Goal: Information Seeking & Learning: Check status

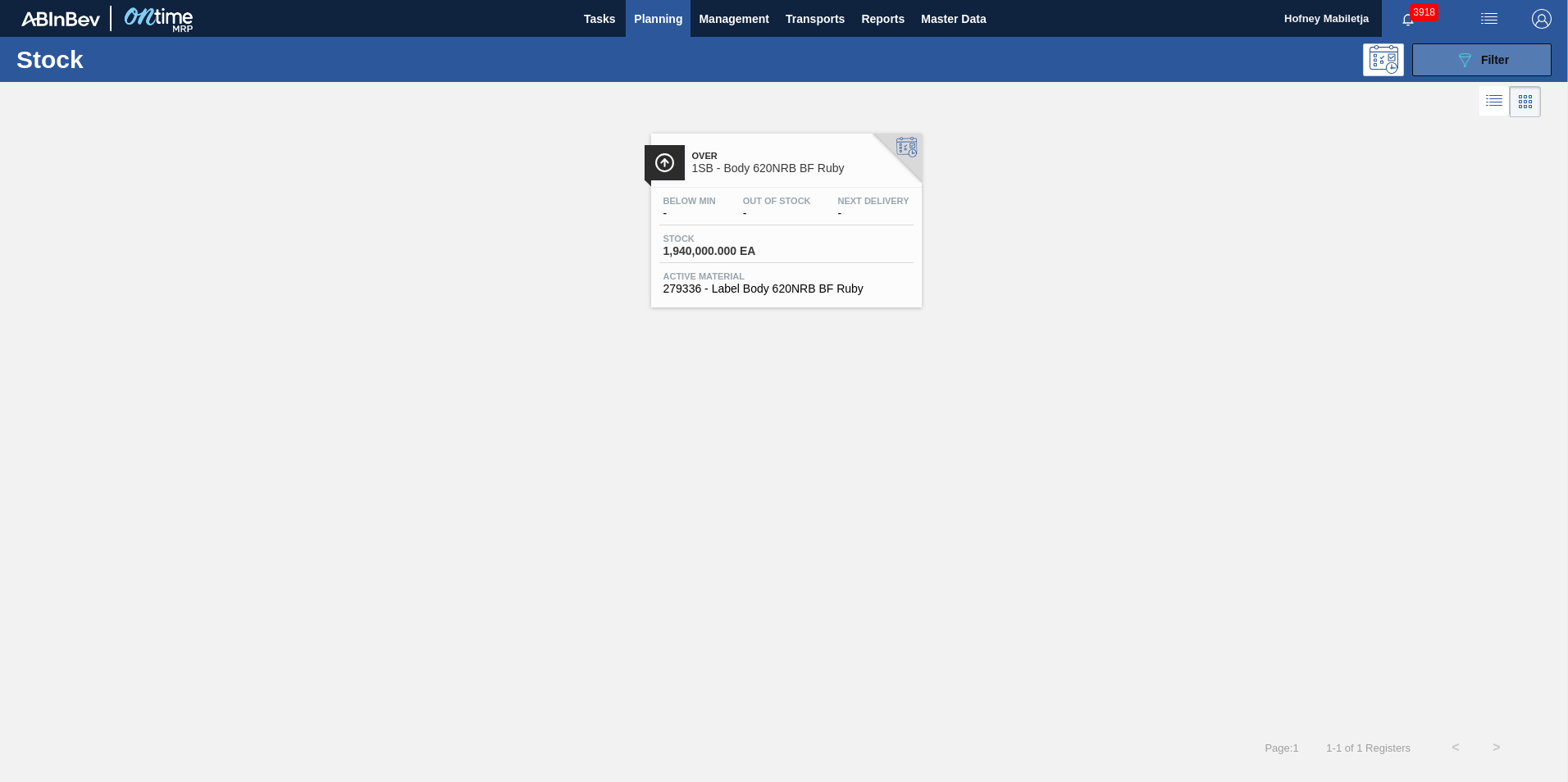
click at [1521, 61] on button "089F7B8B-B2A5-4AFE-B5C0-19BA573D28AC Filter" at bounding box center [1481, 60] width 140 height 33
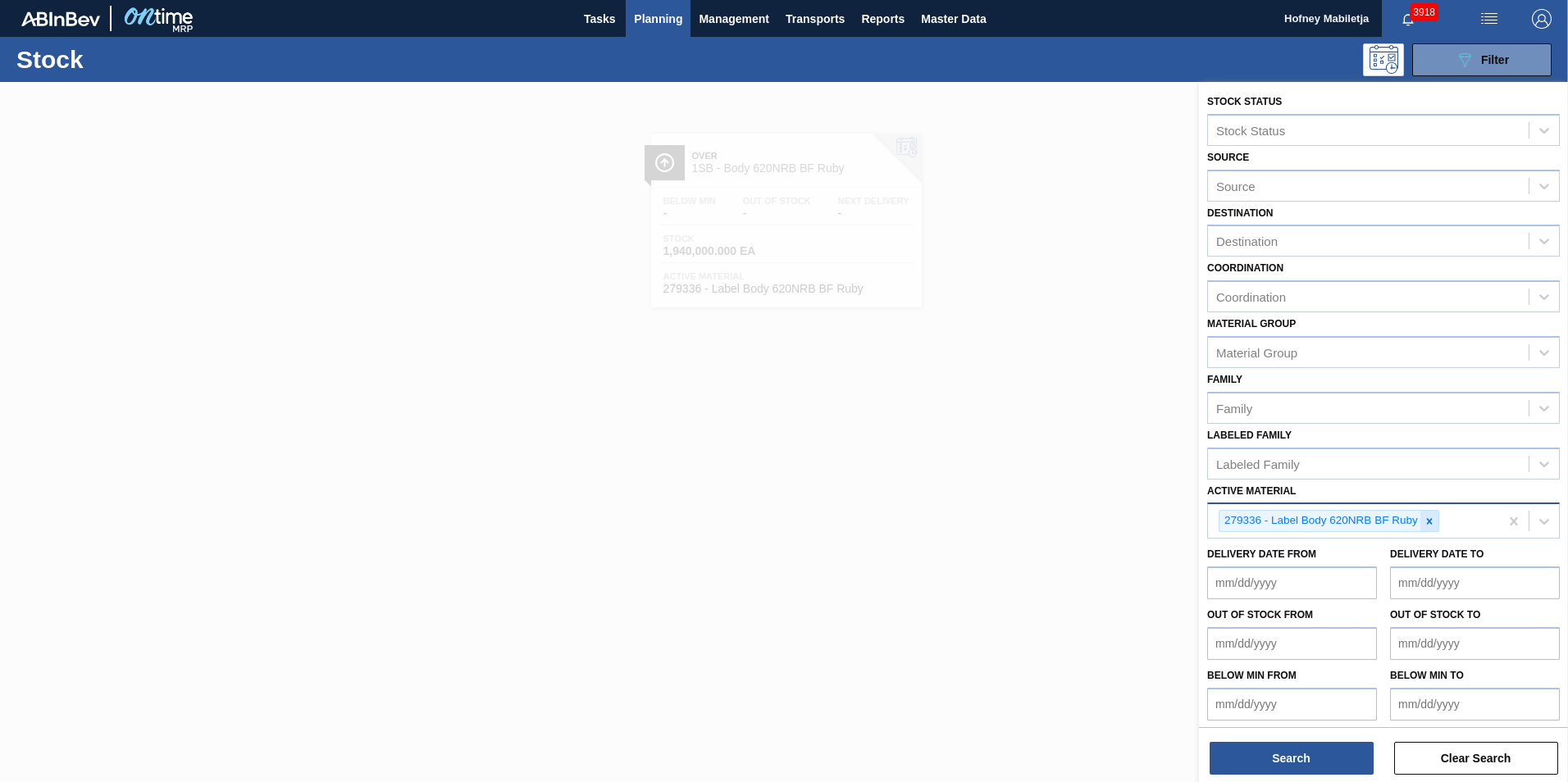
click at [1427, 520] on icon at bounding box center [1428, 521] width 5 height 5
paste Material "275049"
type Material "275049"
click at [1393, 544] on div "275049 - Crown T/O BF Sparkling Ruby Apple Spritz" at bounding box center [1383, 559] width 352 height 36
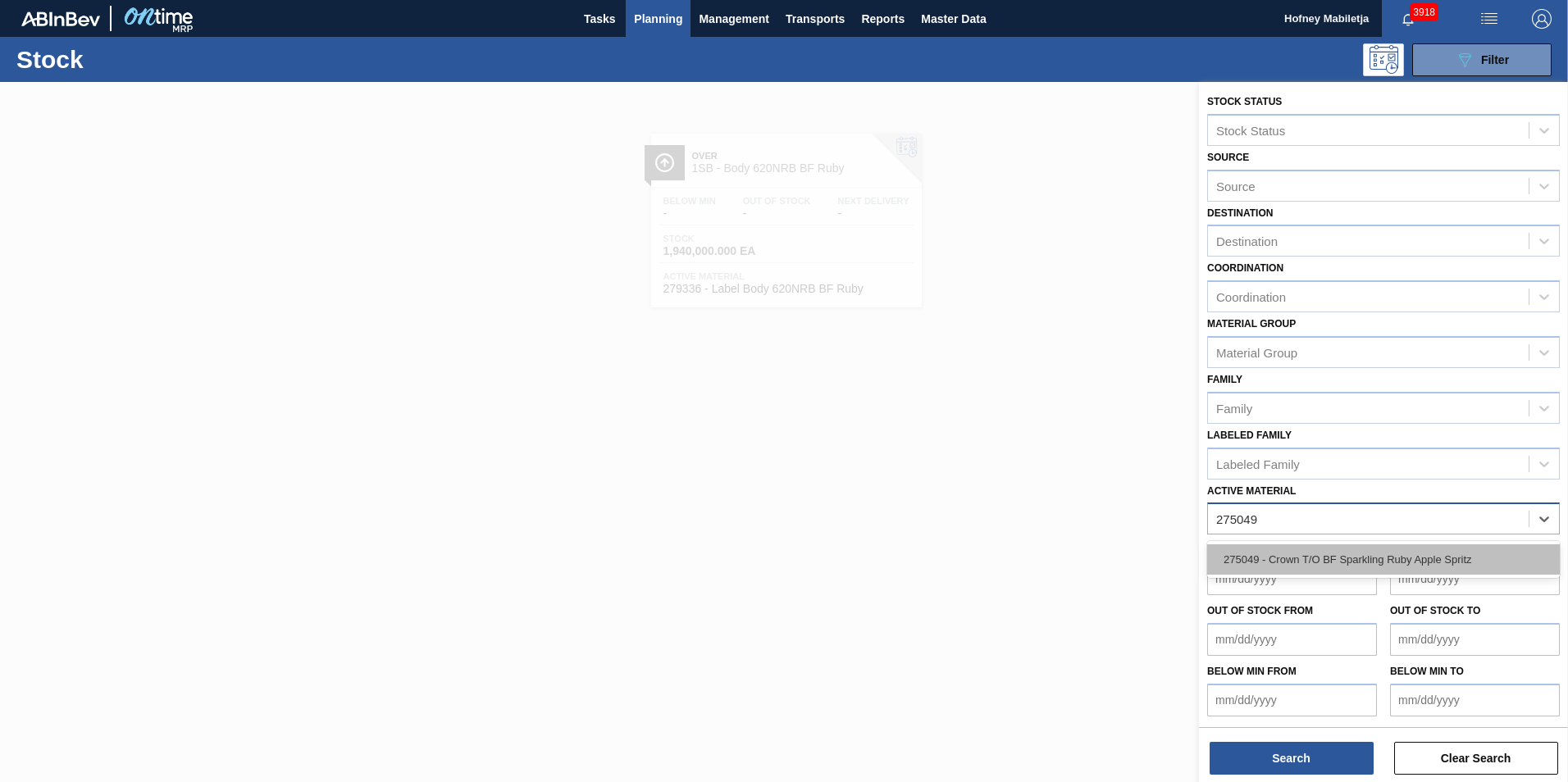
click at [1388, 555] on div "275049 - Crown T/O BF Sparkling Ruby Apple Spritz" at bounding box center [1383, 559] width 352 height 30
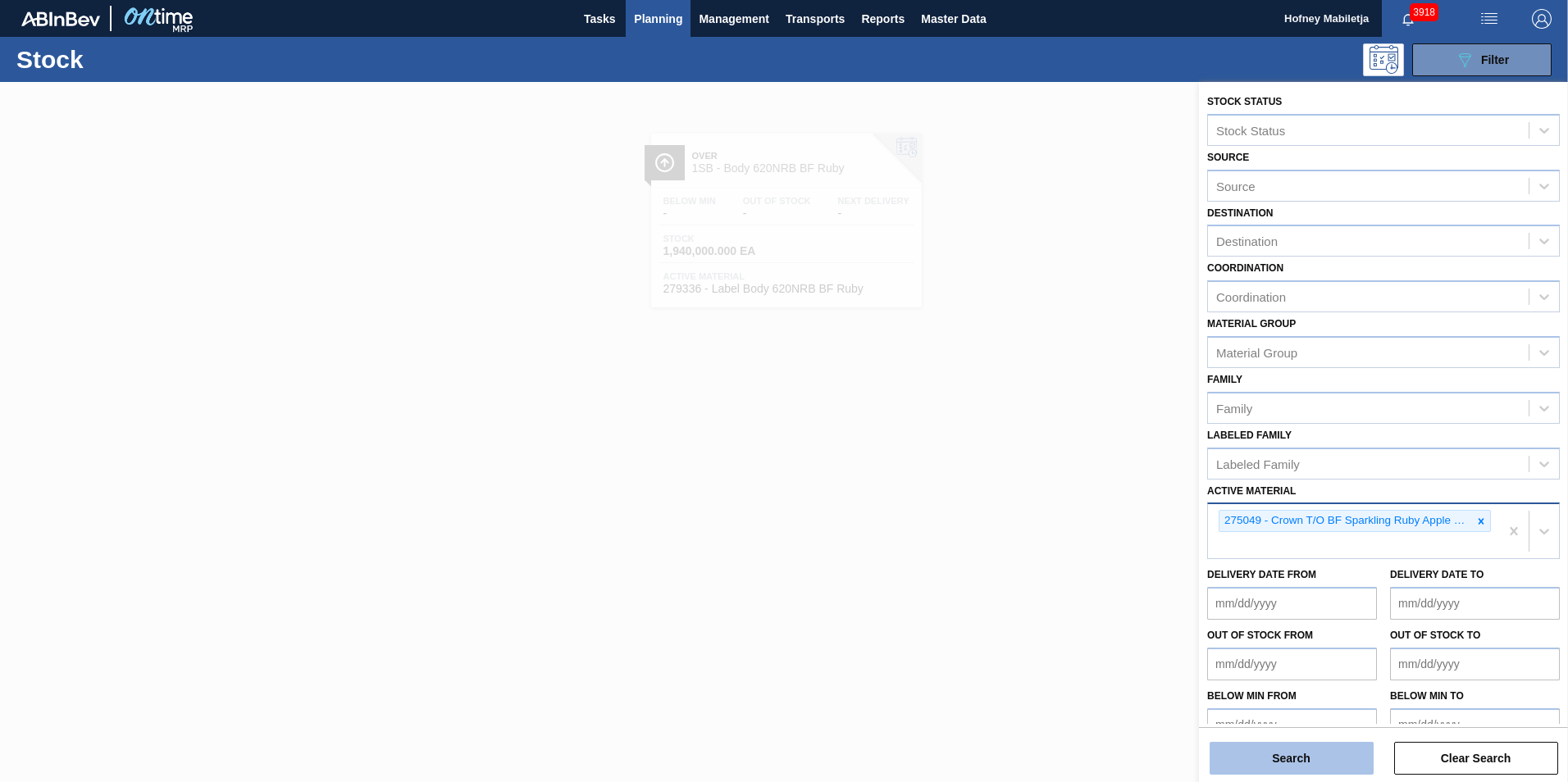
click at [1306, 749] on button "Search" at bounding box center [1291, 758] width 164 height 33
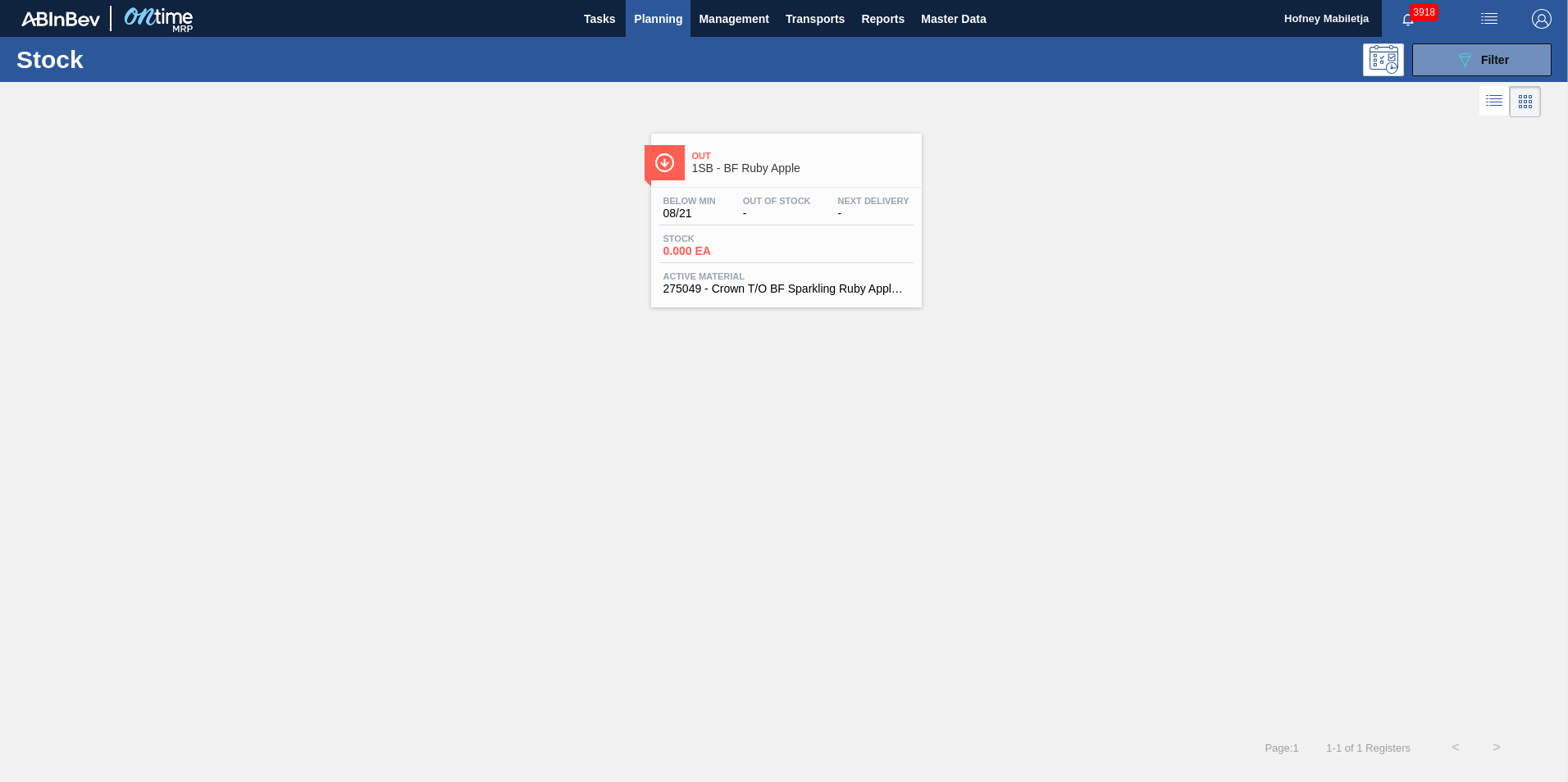
click at [801, 206] on div "Out Of Stock -" at bounding box center [777, 208] width 77 height 24
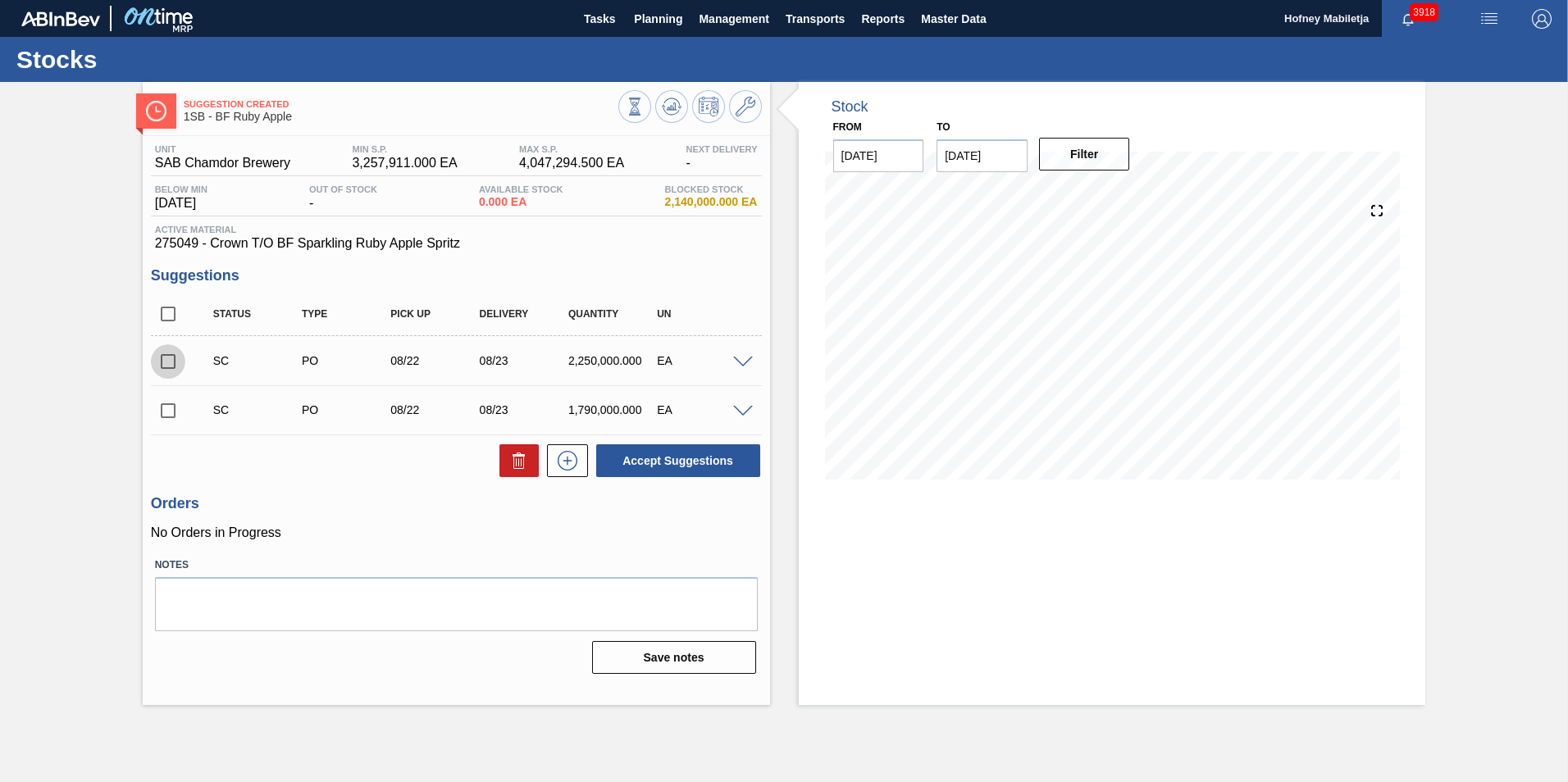
click at [166, 358] on input "checkbox" at bounding box center [168, 361] width 35 height 35
checkbox input "true"
click at [167, 409] on input "checkbox" at bounding box center [168, 411] width 35 height 35
checkbox input "true"
click at [675, 461] on button "Accept Suggestions" at bounding box center [678, 461] width 164 height 33
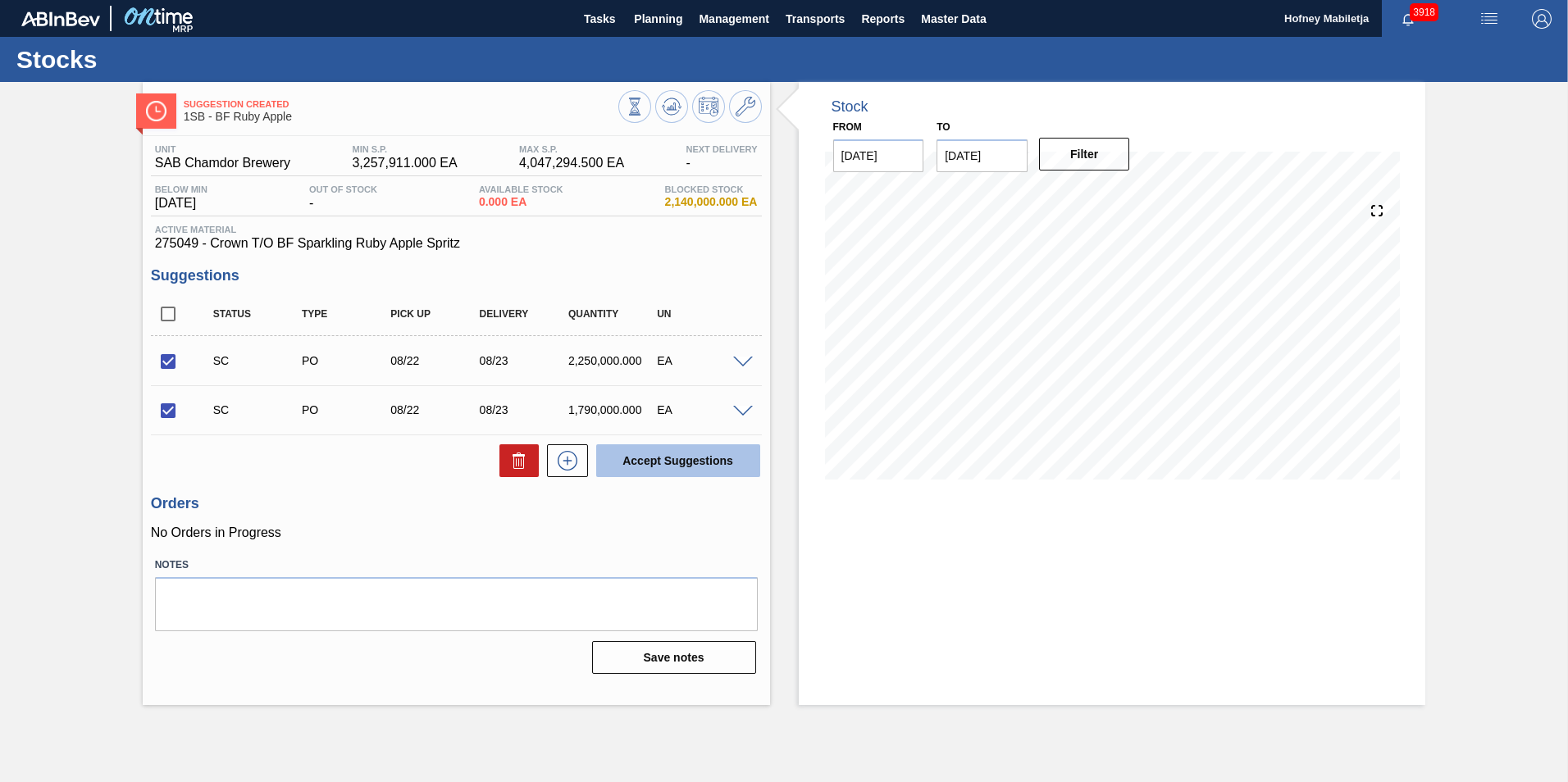
checkbox input "false"
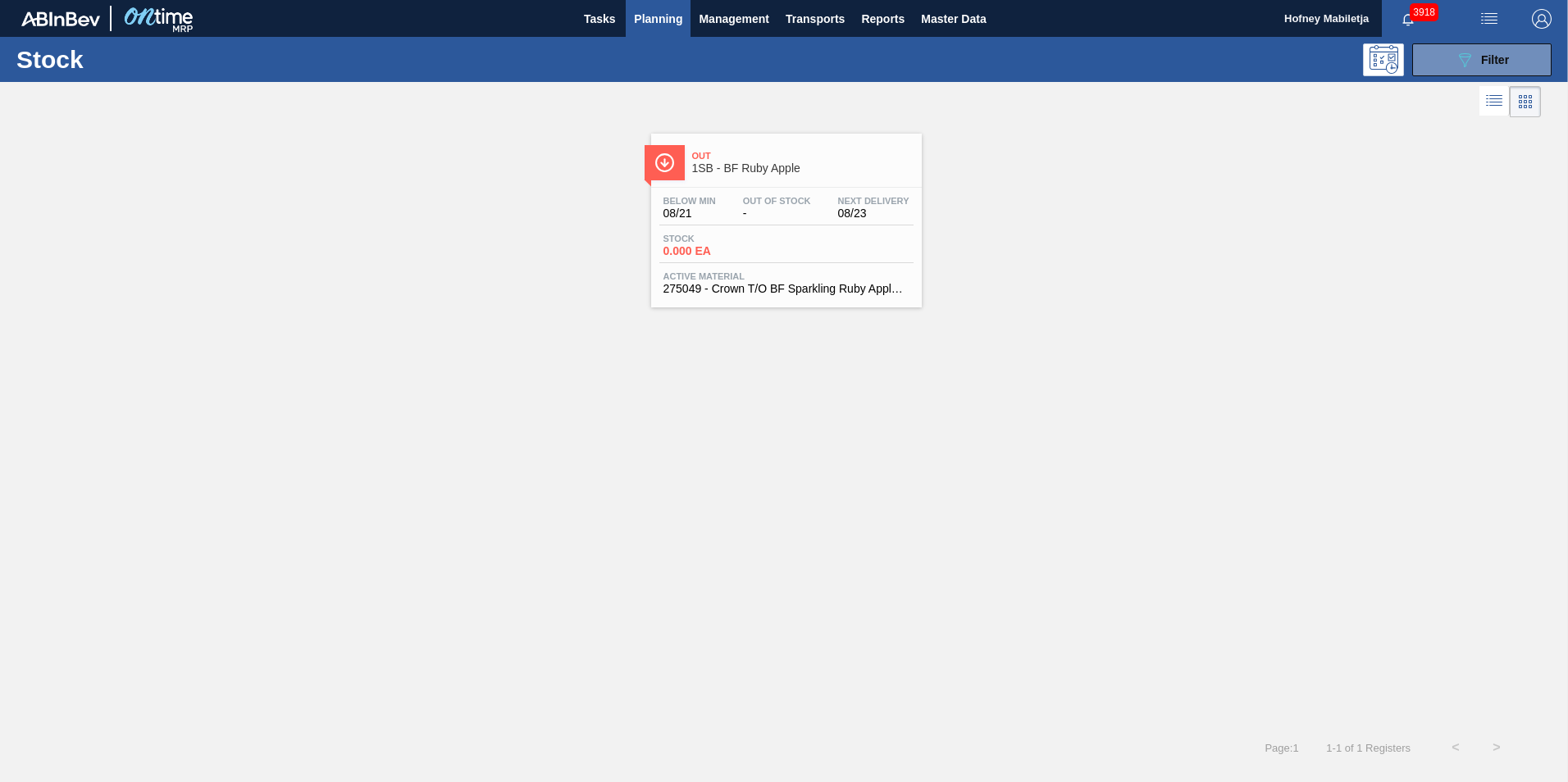
drag, startPoint x: 1531, startPoint y: 64, endPoint x: 1531, endPoint y: 86, distance: 22.0
click at [1531, 64] on button "089F7B8B-B2A5-4AFE-B5C0-19BA573D28AC Filter" at bounding box center [1481, 60] width 140 height 33
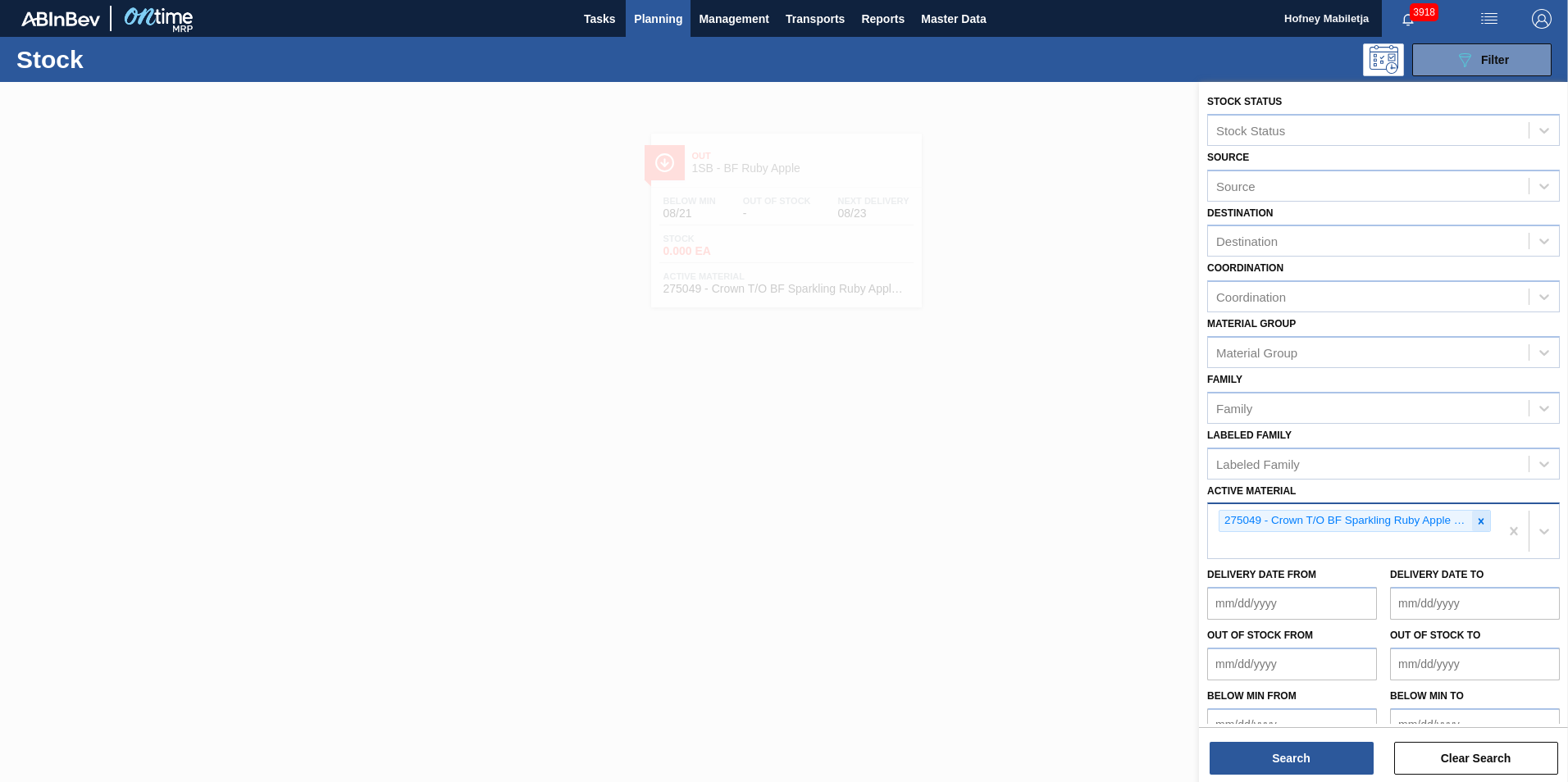
click at [1475, 516] on icon at bounding box center [1480, 521] width 12 height 12
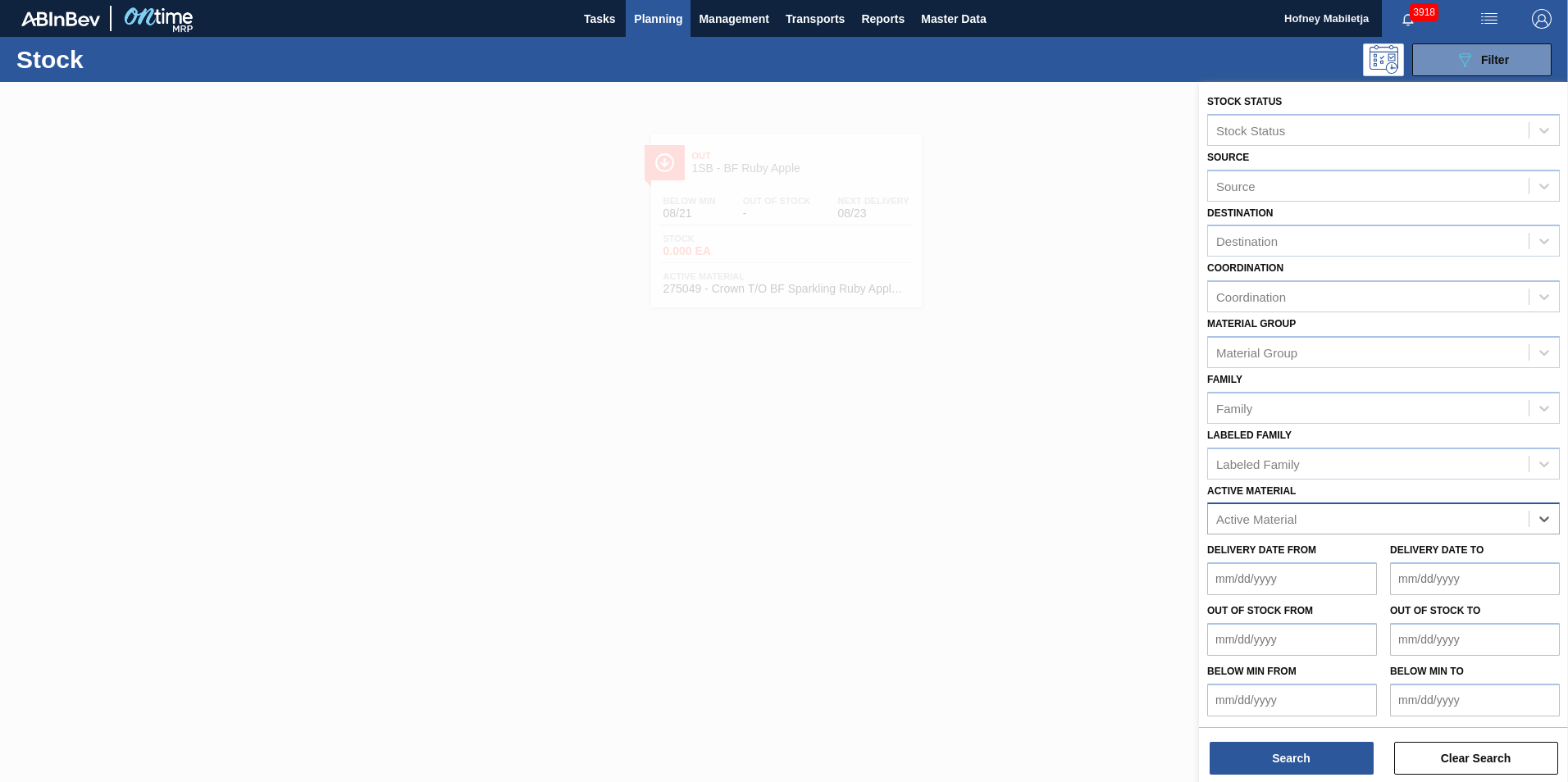
paste Material "279336"
type Material "279336"
click at [1360, 550] on div "279336 - Label Body 620NRB BF Ruby" at bounding box center [1383, 559] width 352 height 30
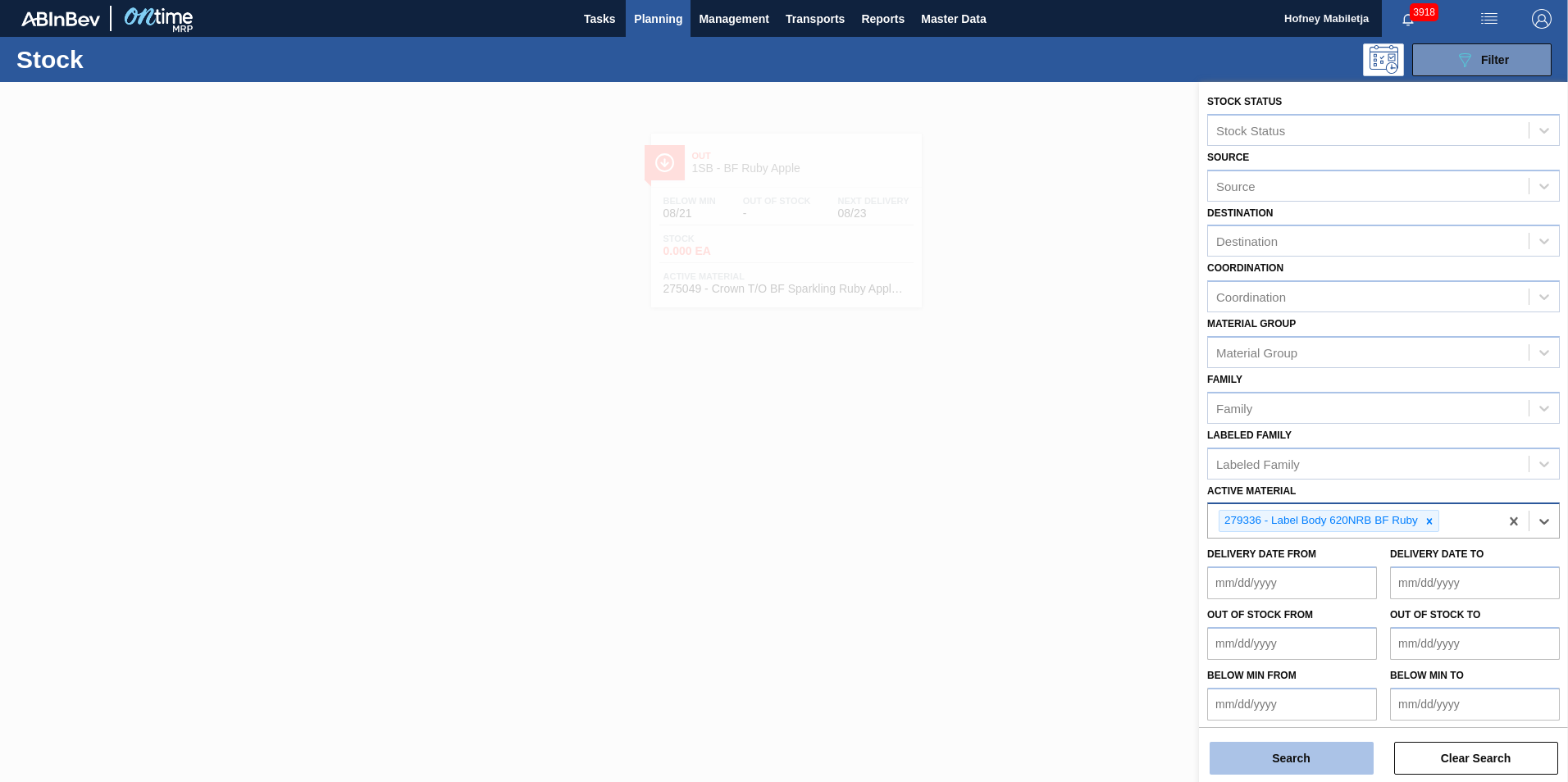
click at [1303, 751] on button "Search" at bounding box center [1291, 758] width 164 height 33
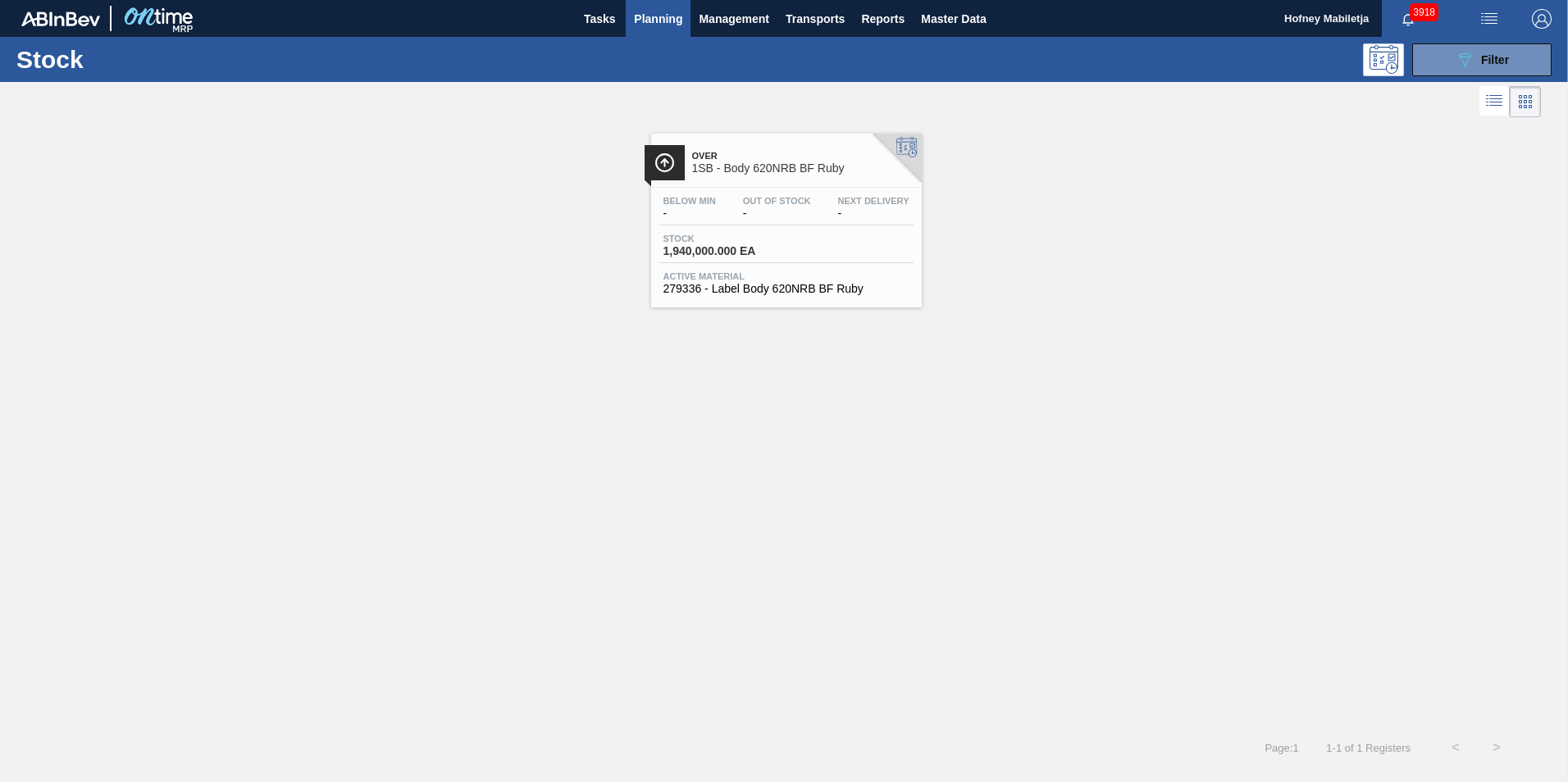
click at [772, 216] on span "-" at bounding box center [777, 213] width 68 height 12
click at [1489, 52] on div "089F7B8B-B2A5-4AFE-B5C0-19BA573D28AC Filter" at bounding box center [1481, 60] width 54 height 20
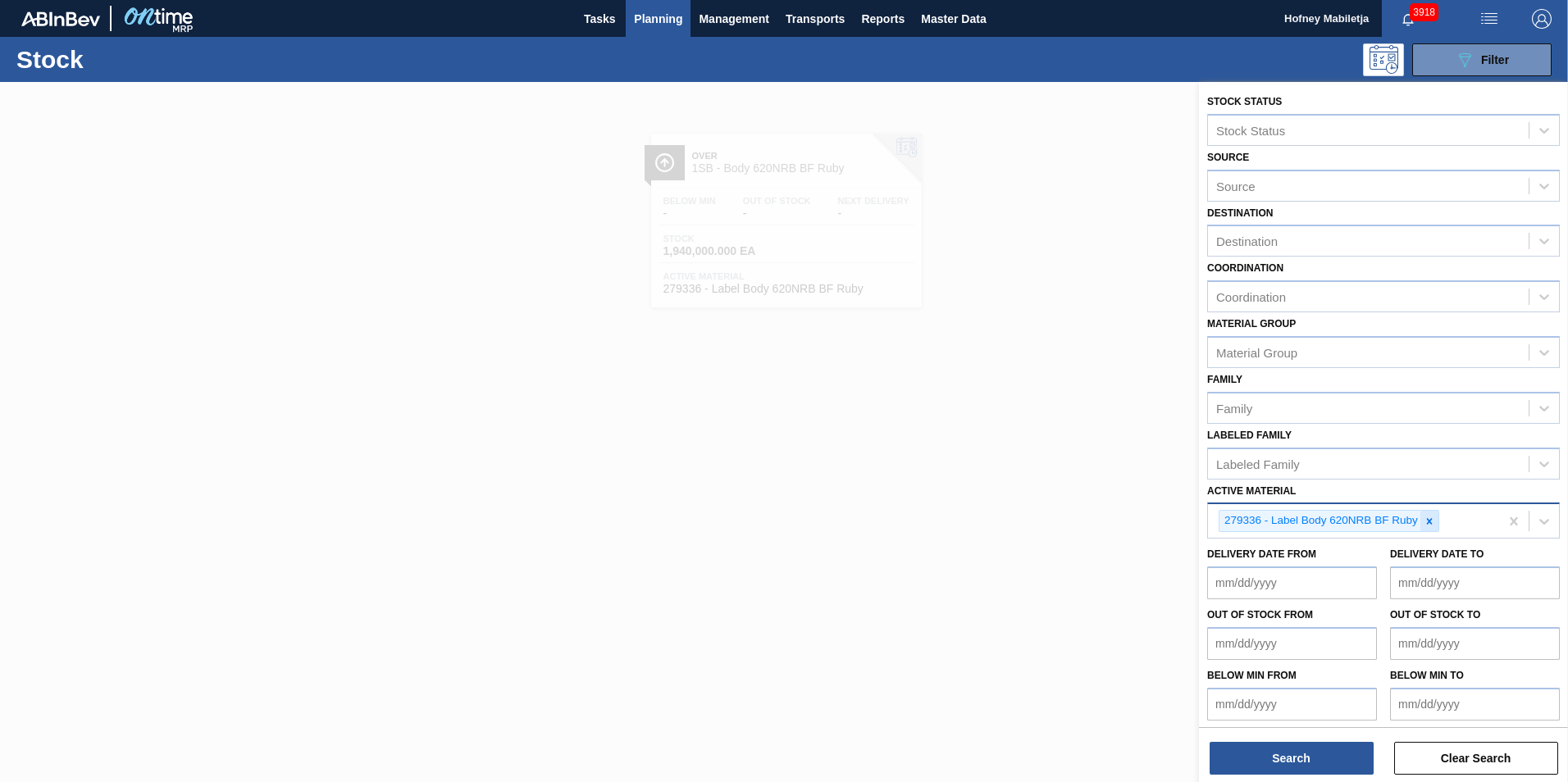
click at [1432, 516] on icon at bounding box center [1429, 521] width 12 height 12
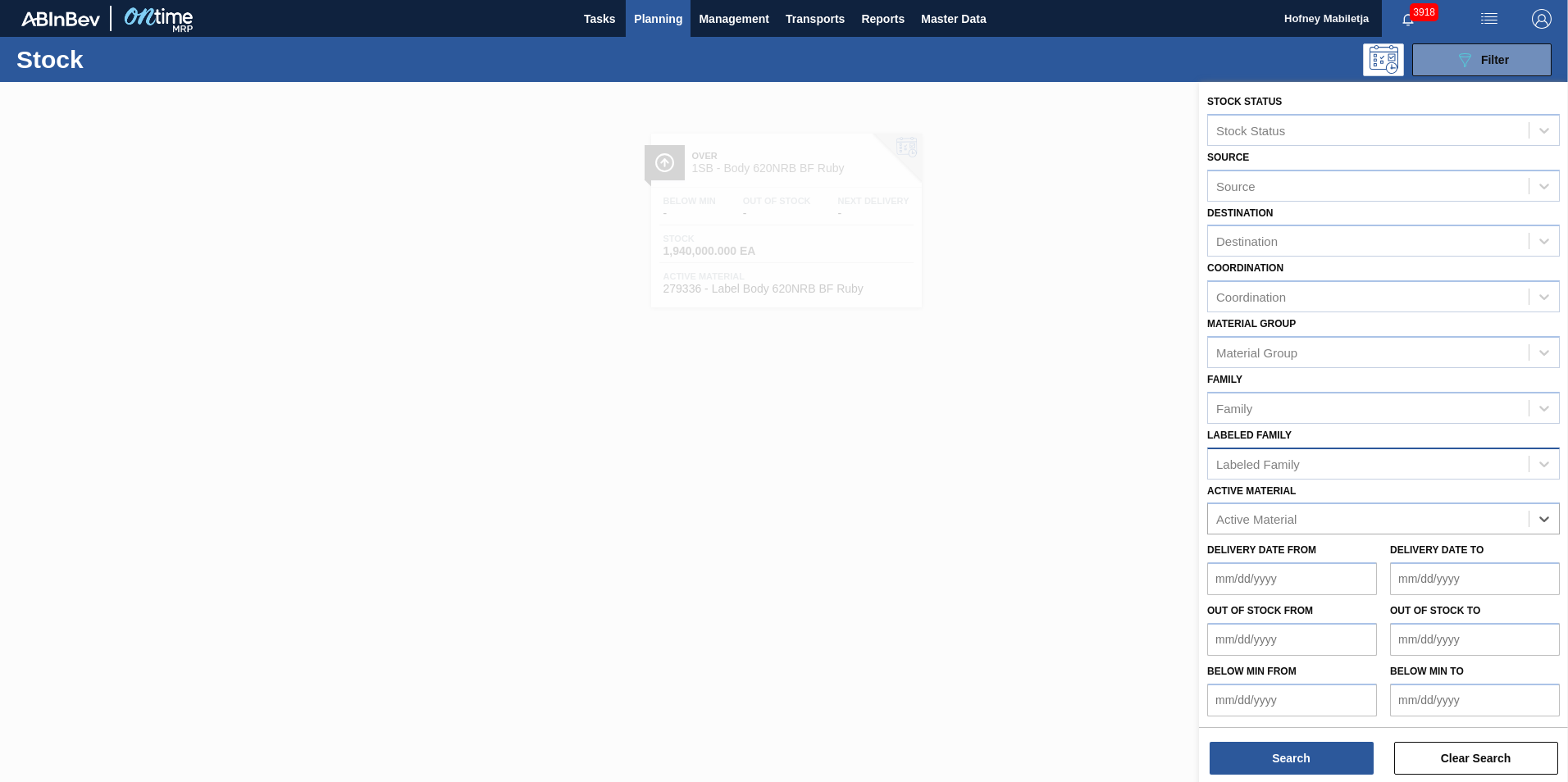
paste Material "279794"
type Material "279794"
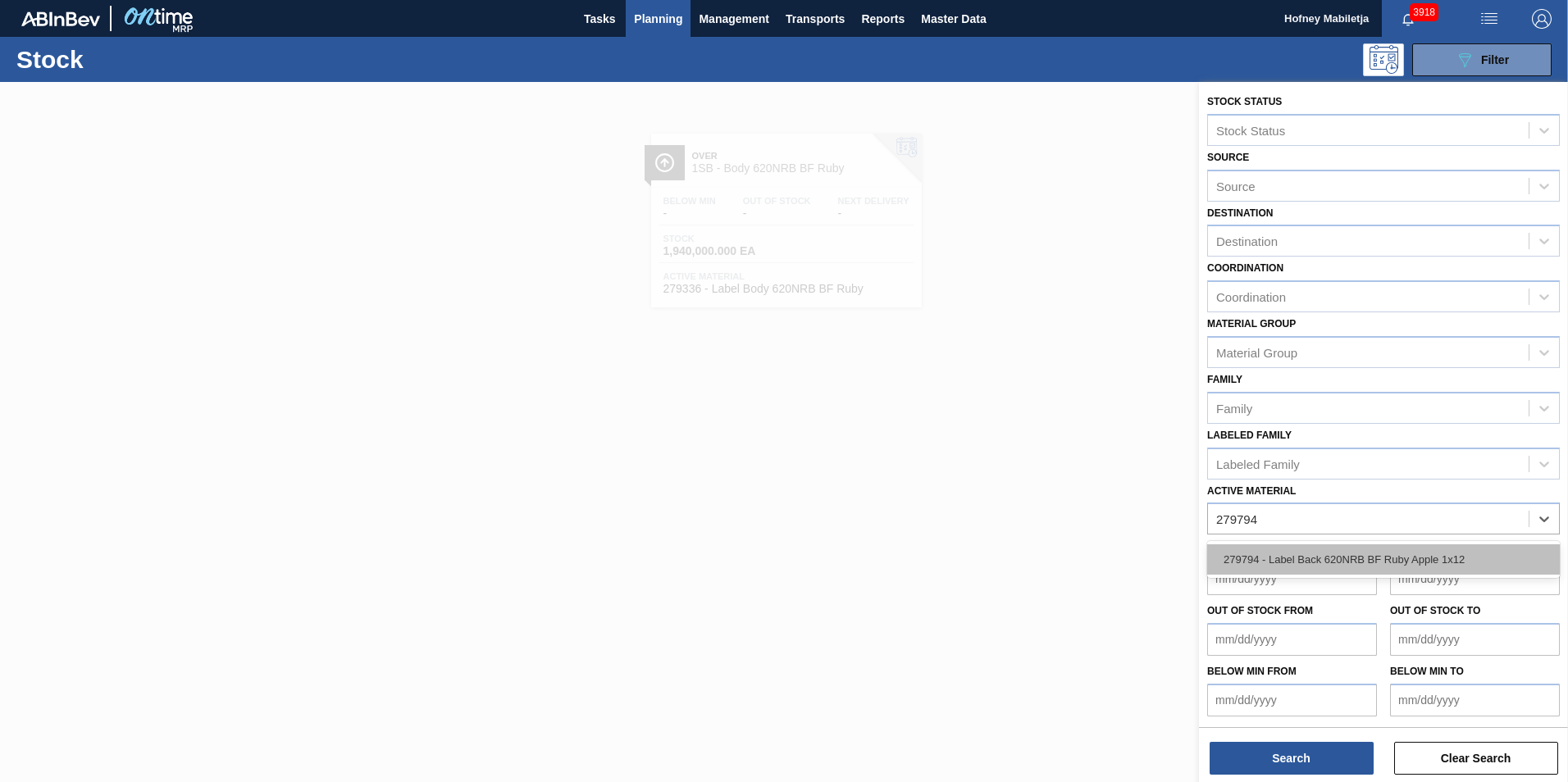
click at [1367, 560] on div "279794 - Label Back 620NRB BF Ruby Apple 1x12" at bounding box center [1383, 559] width 352 height 30
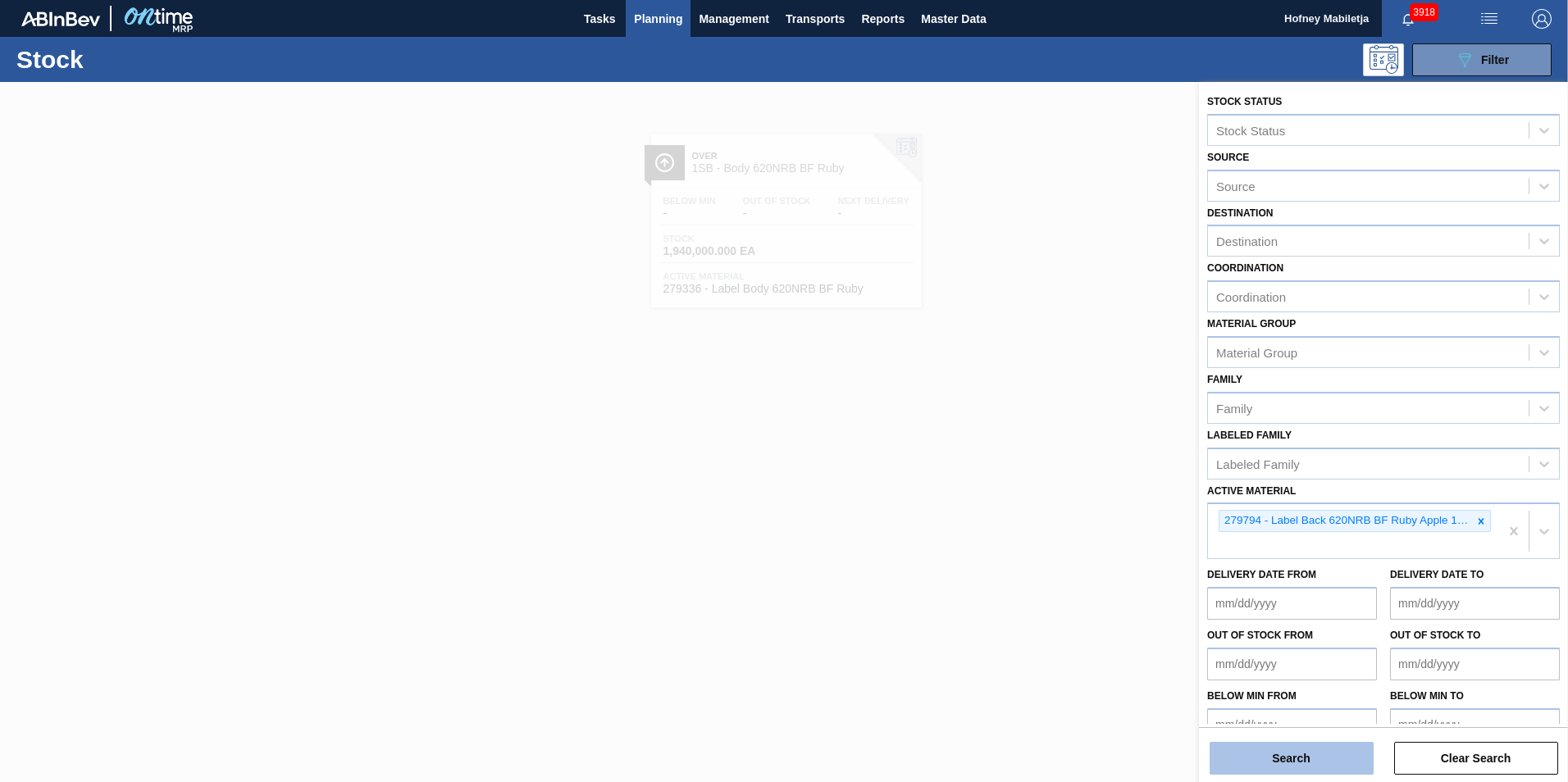
click at [1310, 756] on button "Search" at bounding box center [1291, 758] width 164 height 33
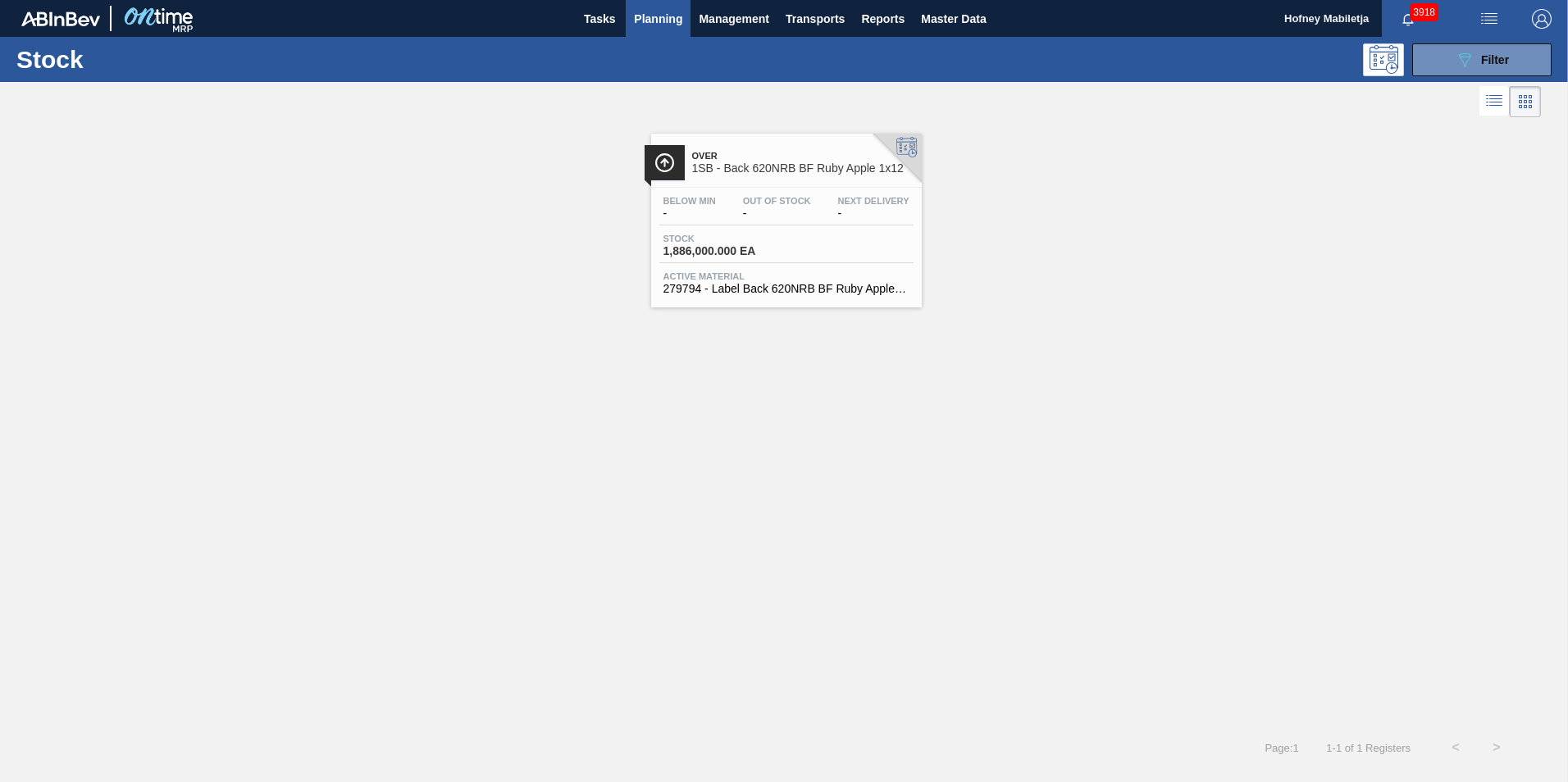
click at [779, 226] on div "Below Min - Out Of Stock - Next Delivery - Stock 1,886,000.000 EA Active Materi…" at bounding box center [786, 244] width 270 height 111
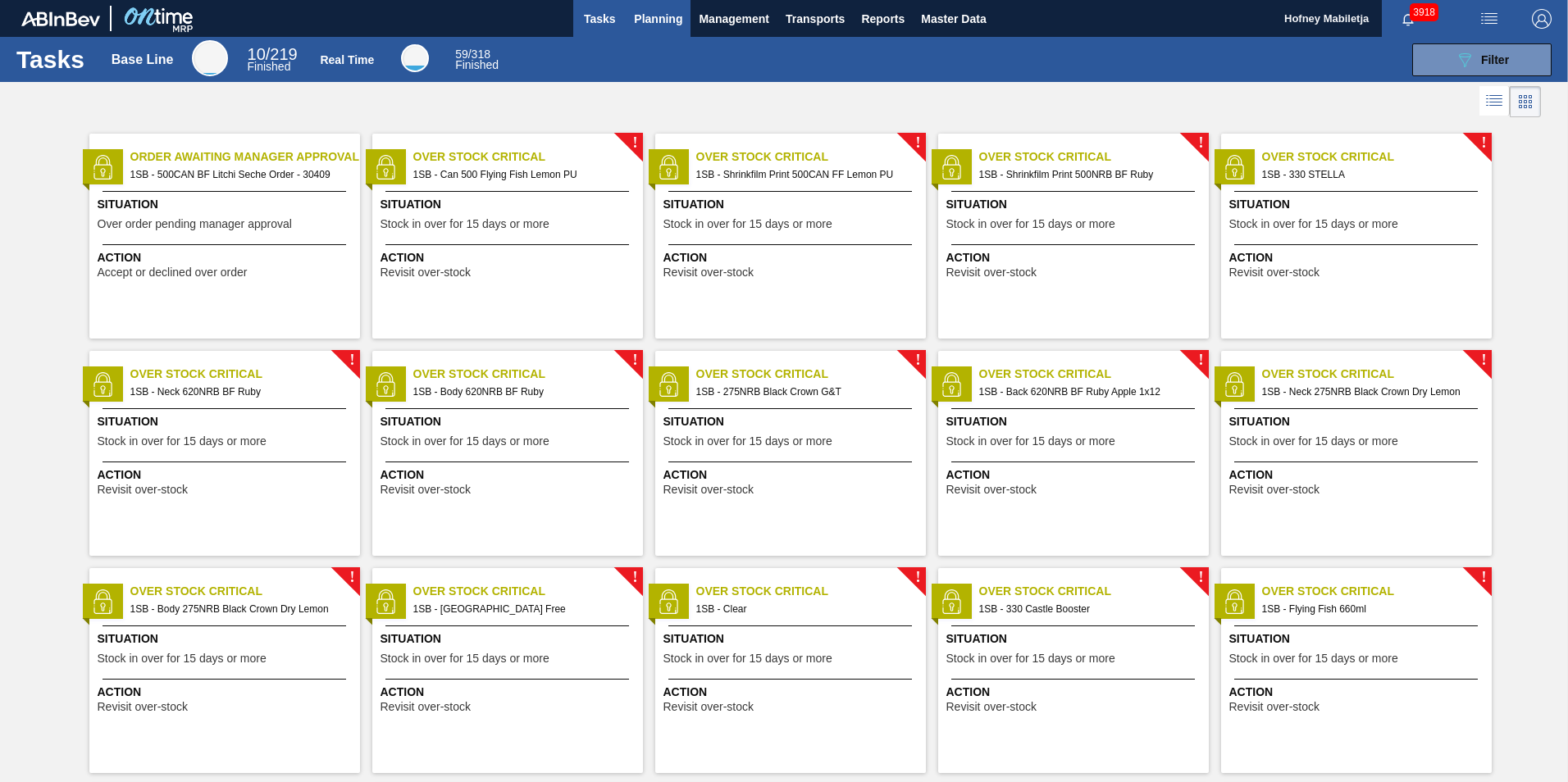
click at [659, 14] on span "Planning" at bounding box center [657, 19] width 48 height 20
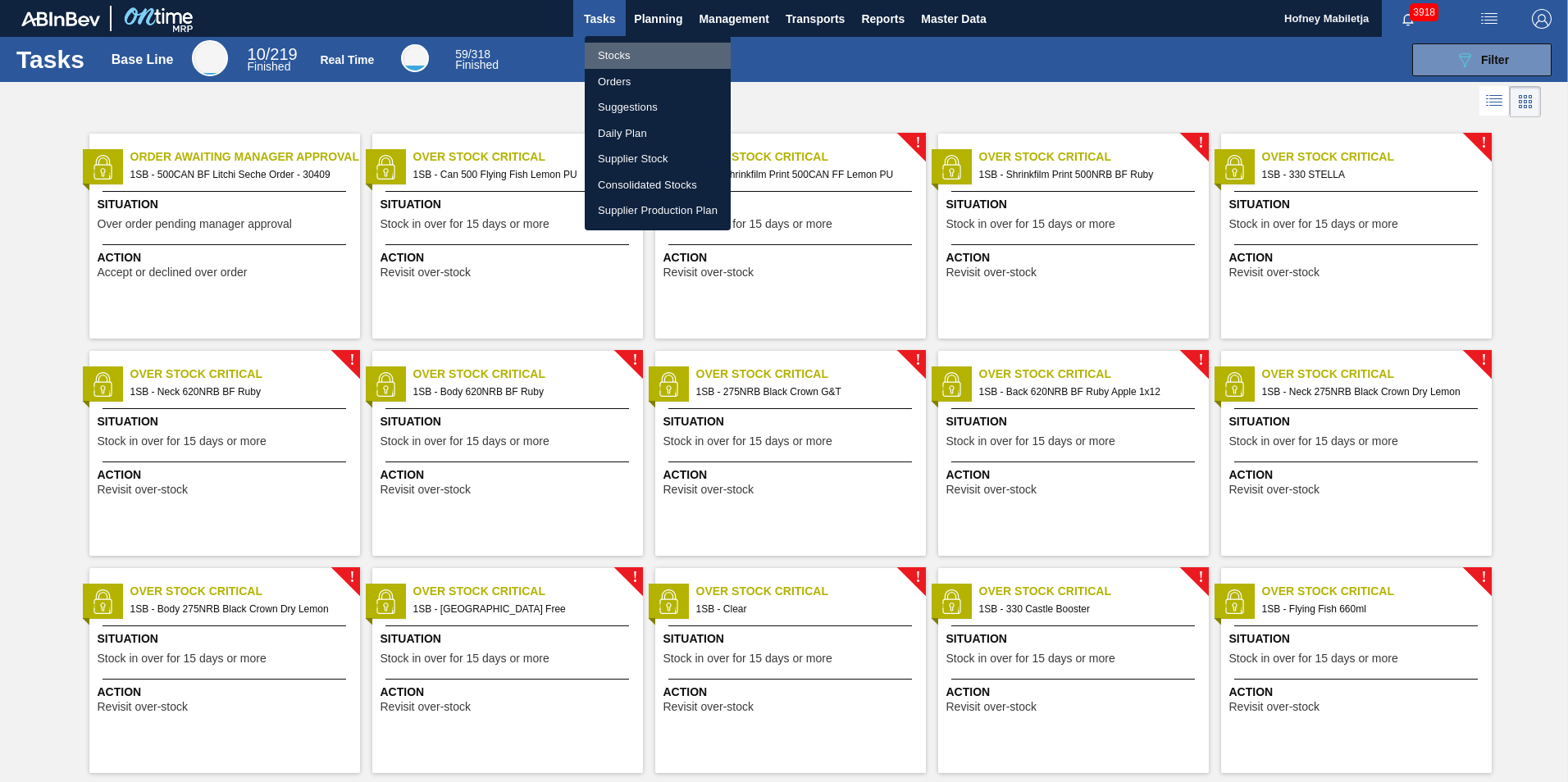
click at [621, 58] on li "Stocks" at bounding box center [658, 56] width 146 height 26
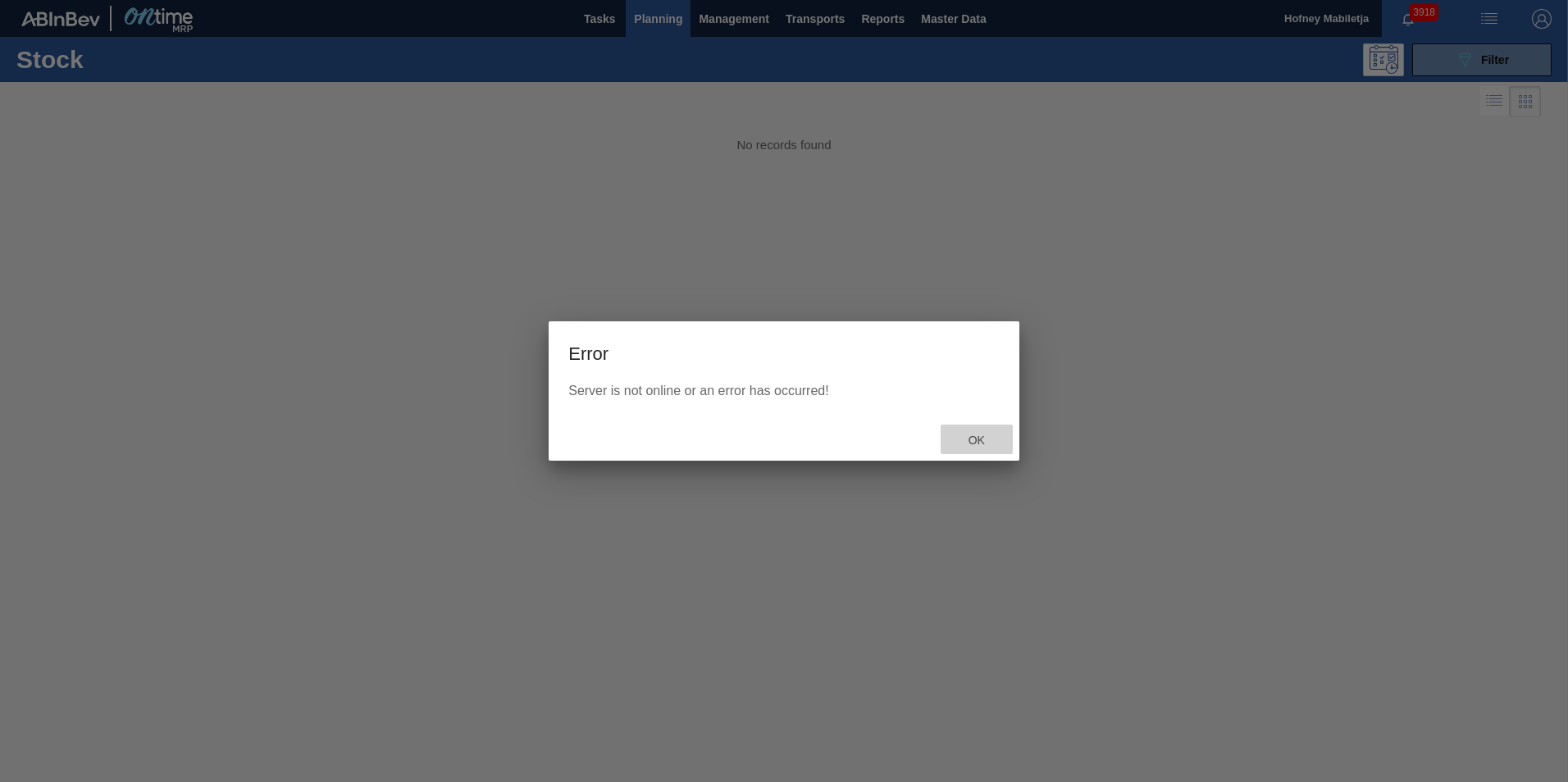
click at [972, 436] on span "Ok" at bounding box center [977, 440] width 43 height 13
click at [968, 438] on span "Ok" at bounding box center [977, 440] width 43 height 13
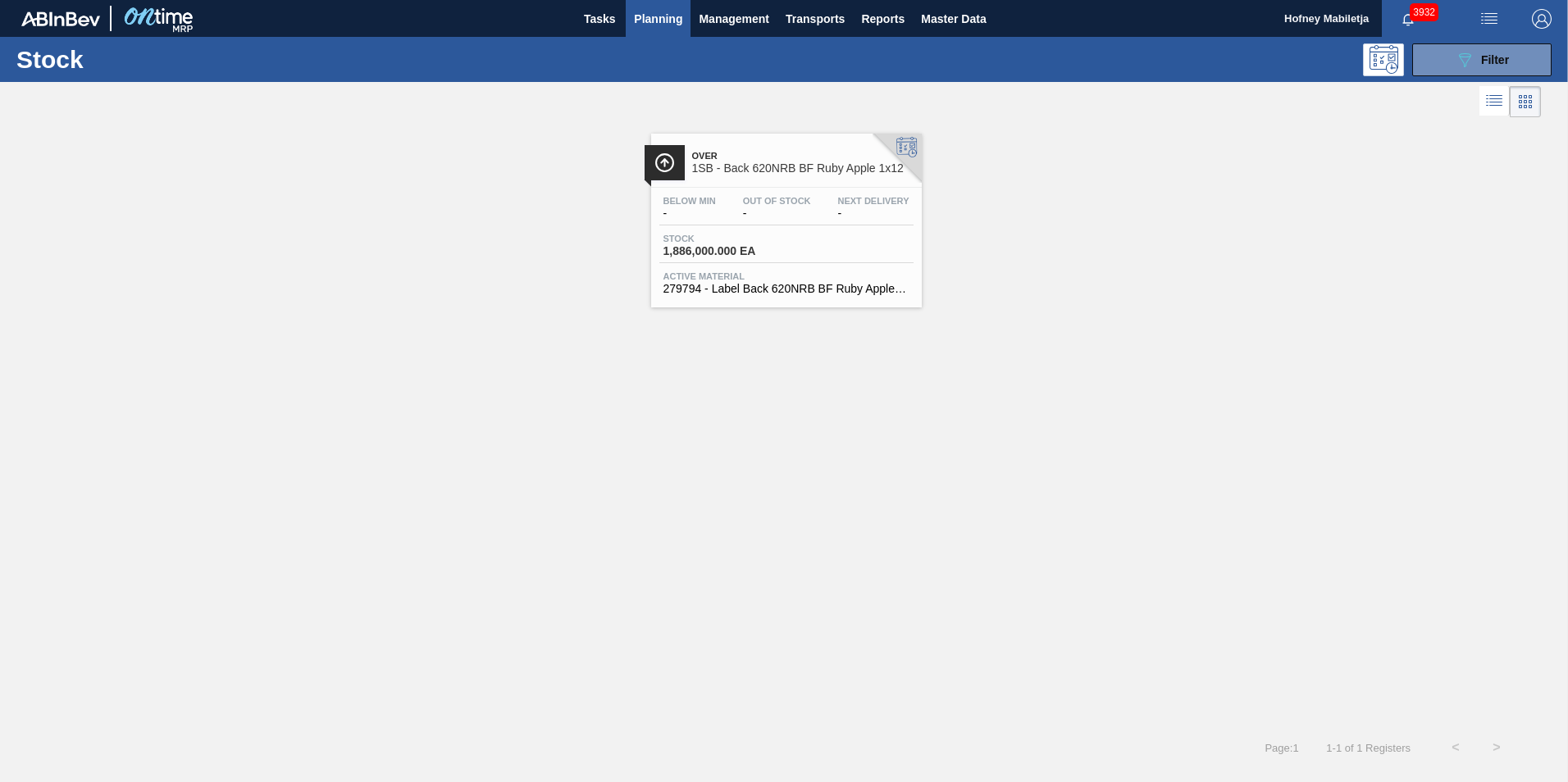
click at [789, 229] on div "Below Min - Out Of Stock - Next Delivery - Stock 1,886,000.000 EA Active Materi…" at bounding box center [786, 244] width 270 height 111
click at [1527, 58] on button "089F7B8B-B2A5-4AFE-B5C0-19BA573D28AC Filter" at bounding box center [1481, 60] width 140 height 33
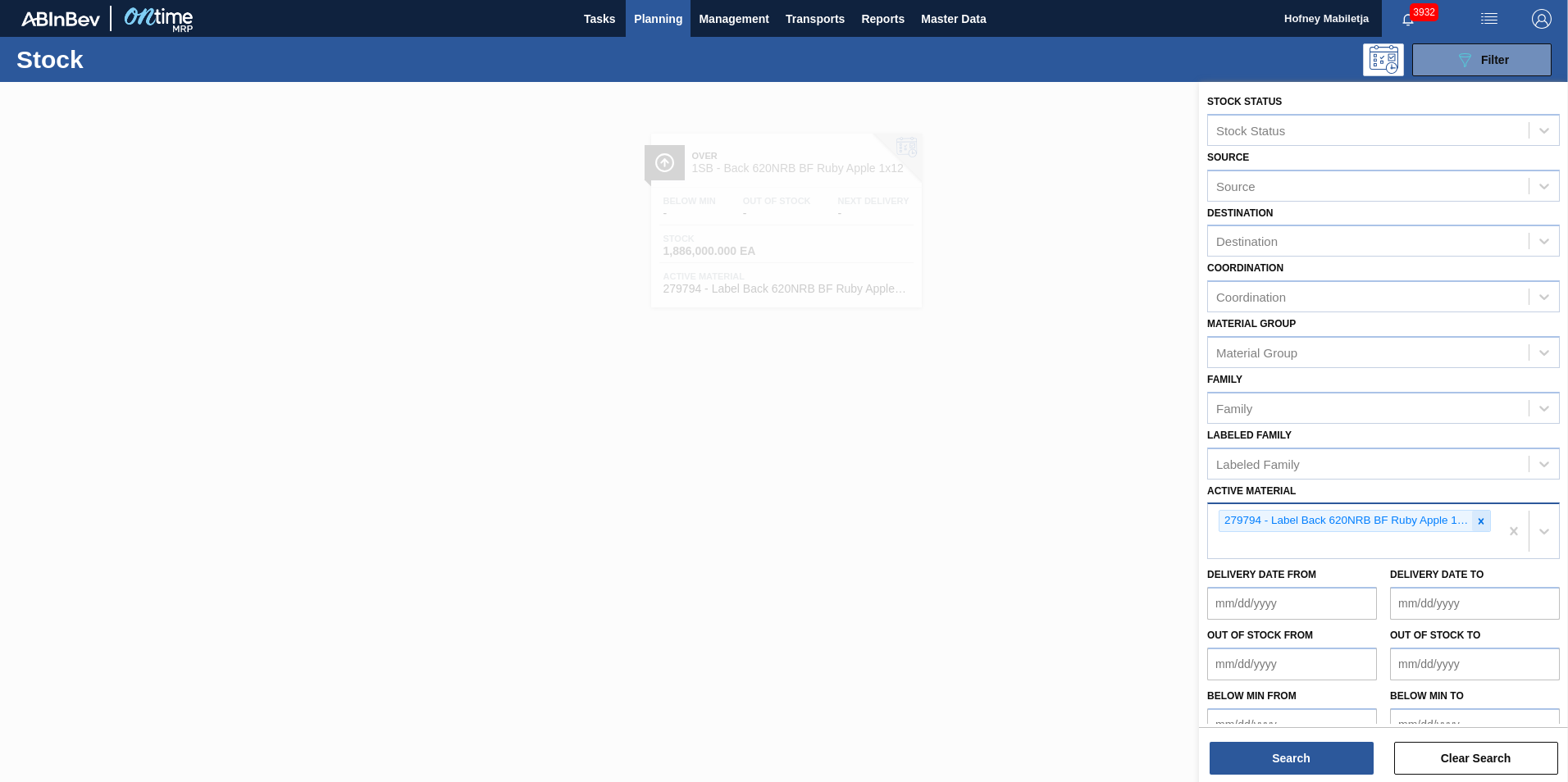
click at [1479, 525] on icon at bounding box center [1480, 521] width 12 height 12
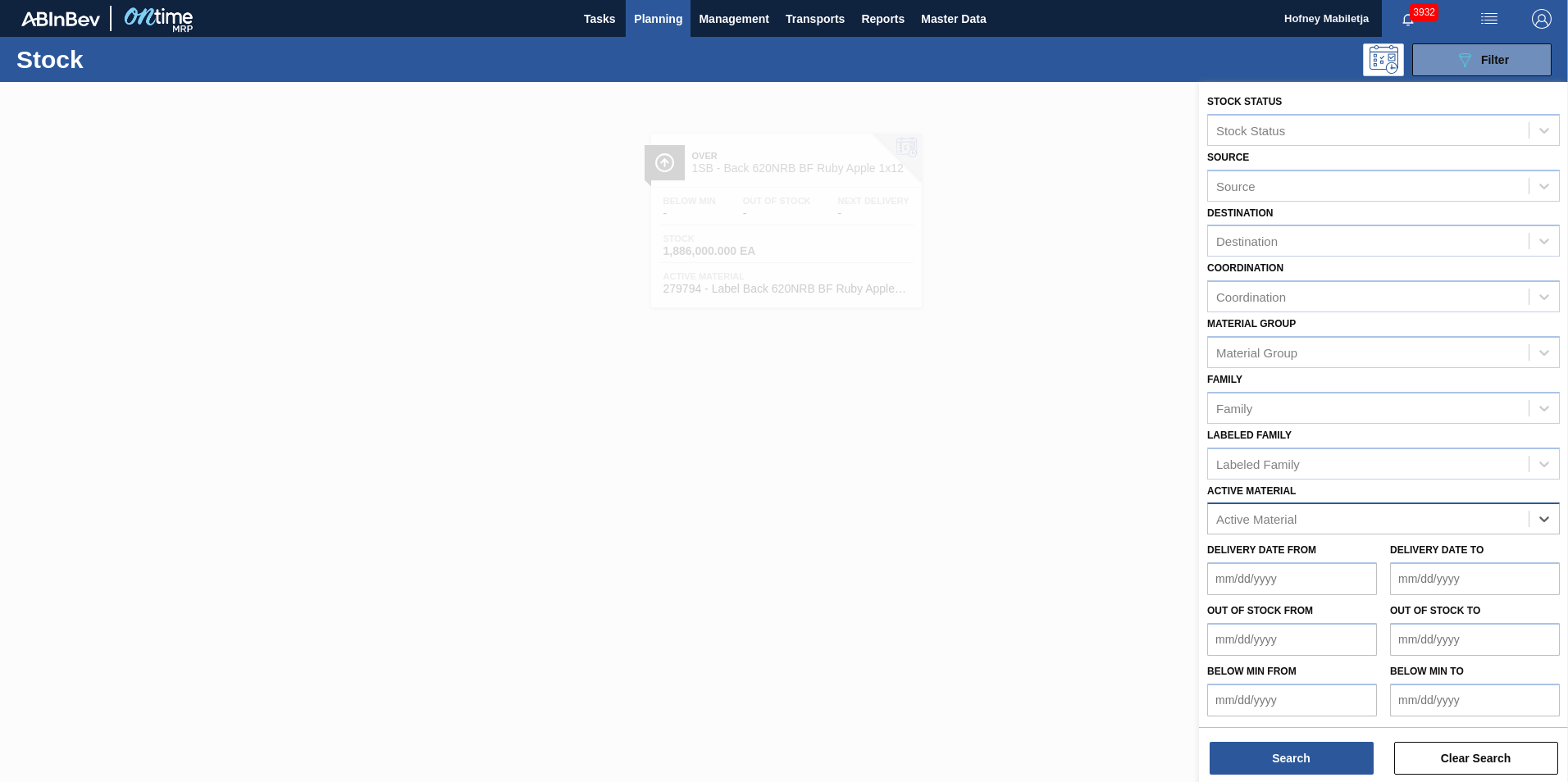
paste Material "279794"
type Material "279794"
click at [1344, 559] on div "279794 - Label Back 620NRB BF Ruby Apple 1x12" at bounding box center [1383, 559] width 352 height 30
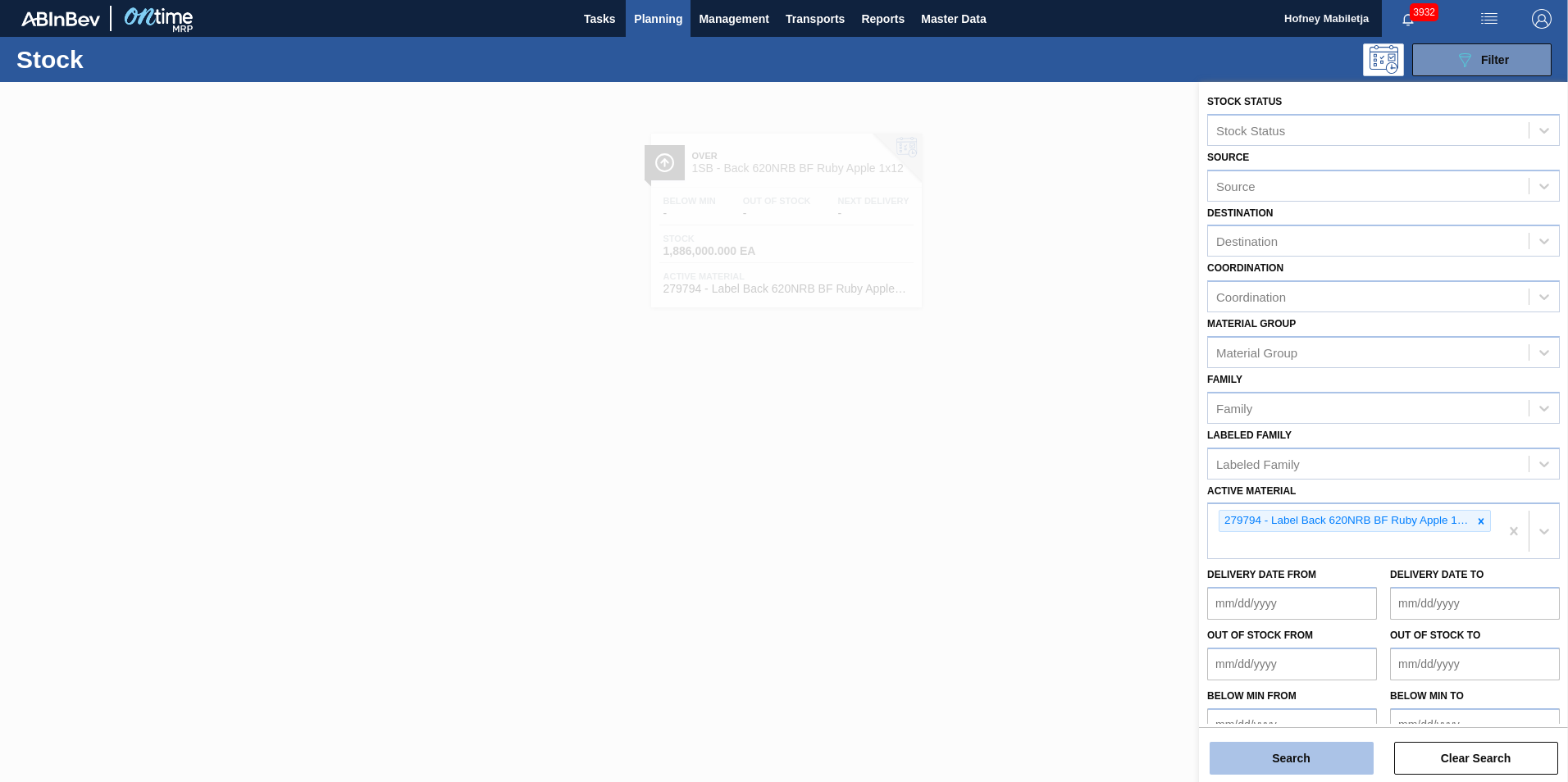
click at [1354, 749] on button "Search" at bounding box center [1291, 758] width 164 height 33
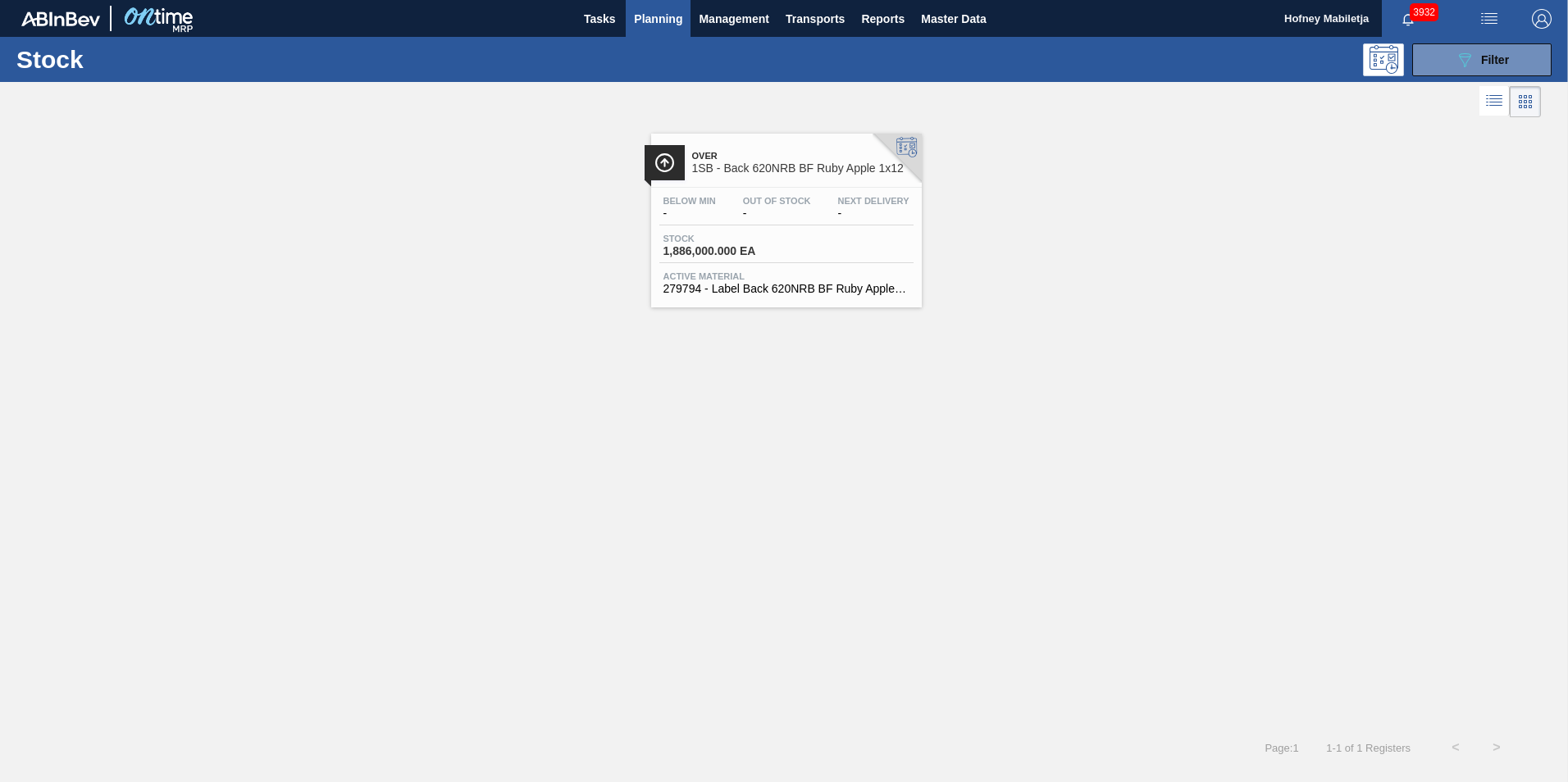
click at [806, 225] on div "Below Min - Out Of Stock - Next Delivery - Stock 1,886,000.000 EA Active Materi…" at bounding box center [786, 244] width 270 height 111
click at [1513, 60] on button "089F7B8B-B2A5-4AFE-B5C0-19BA573D28AC Filter" at bounding box center [1481, 60] width 140 height 33
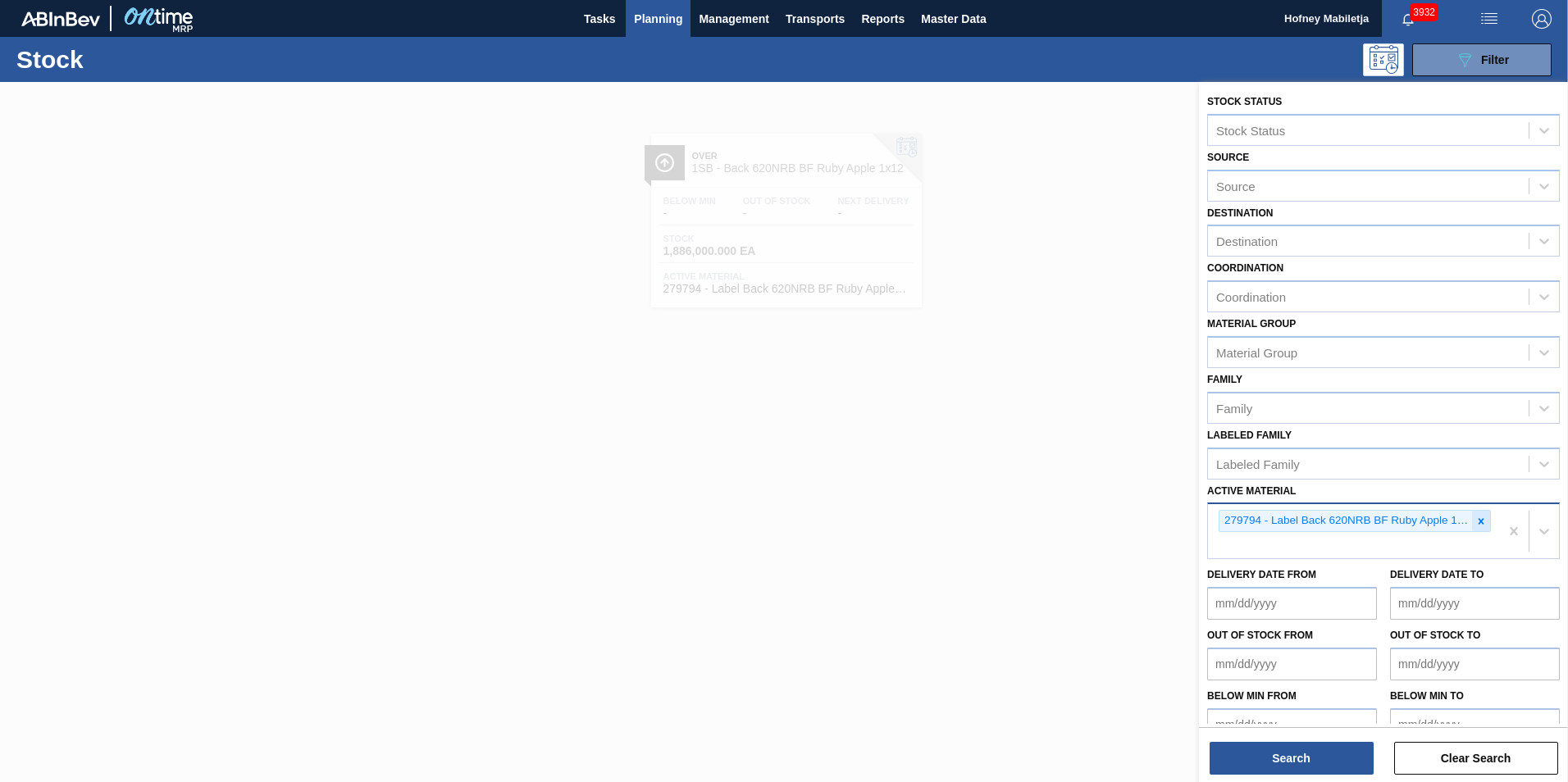
click at [1479, 521] on icon at bounding box center [1481, 521] width 5 height 5
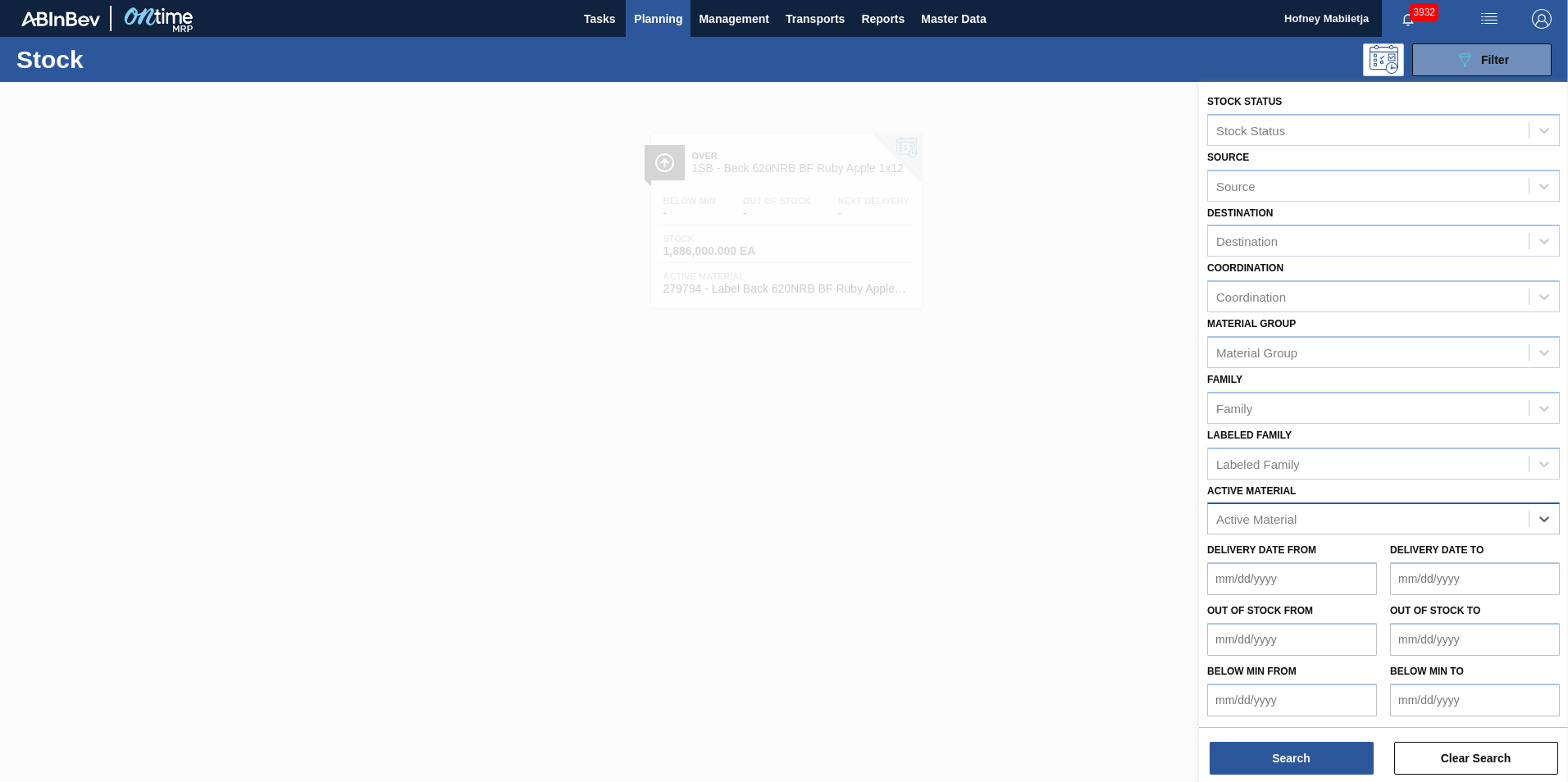
paste Material "275049"
type Material "275049"
click at [1348, 558] on div "275049 - Crown T/O BF Sparkling Ruby Apple Spritz" at bounding box center [1383, 559] width 352 height 30
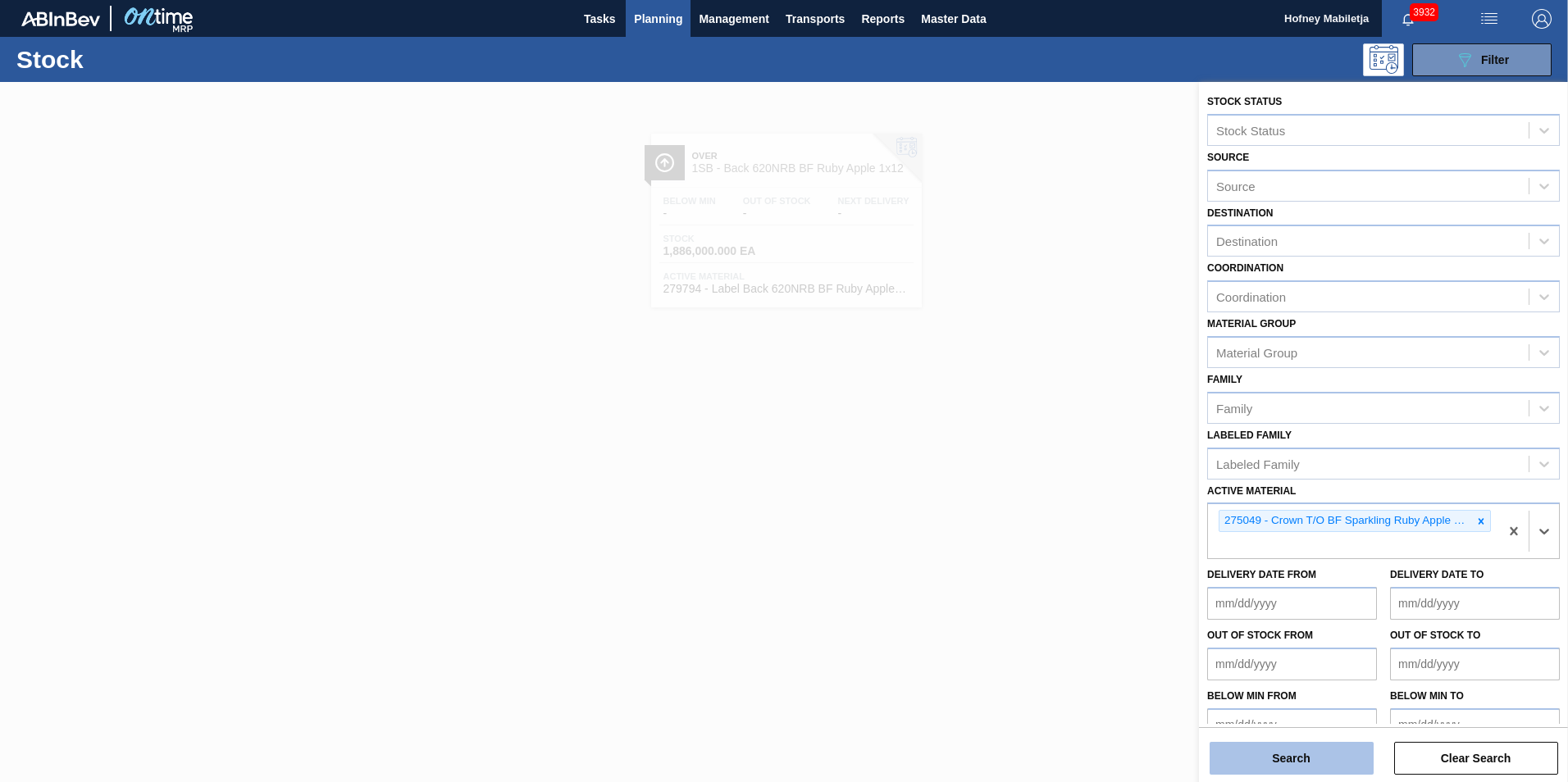
click at [1310, 753] on button "Search" at bounding box center [1291, 758] width 164 height 33
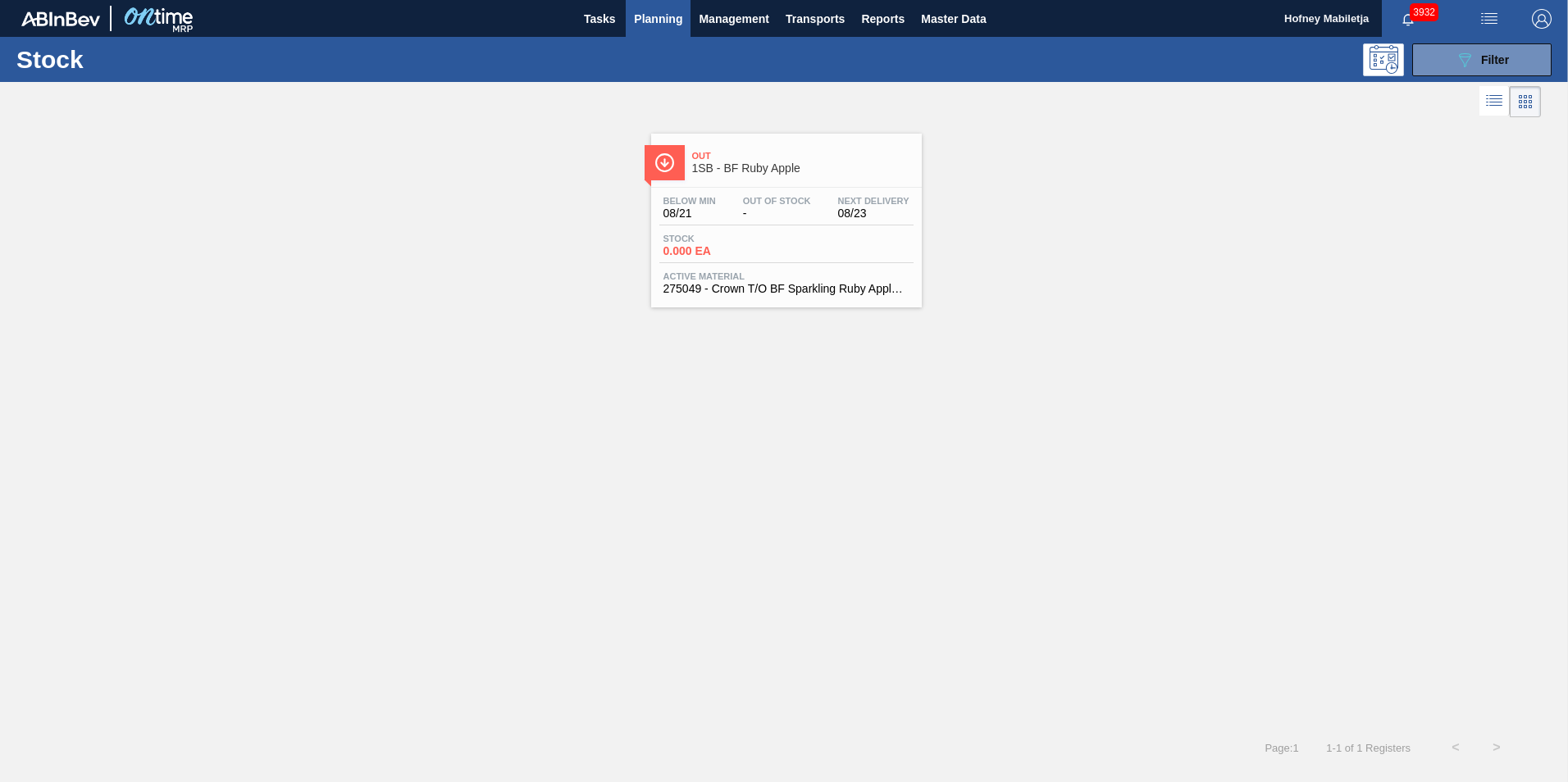
click at [779, 239] on div "Stock 0.000 EA" at bounding box center [720, 245] width 123 height 24
